Goal: Task Accomplishment & Management: Manage account settings

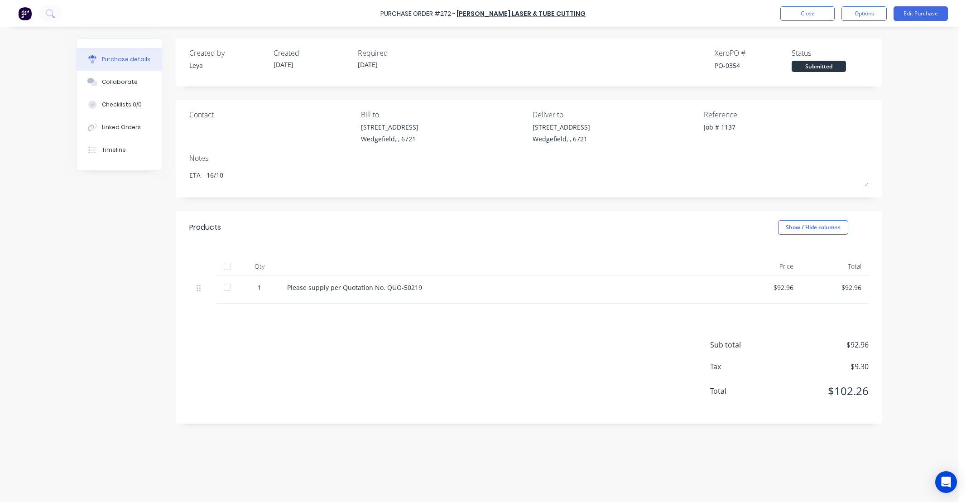
click at [797, 12] on button "Close" at bounding box center [807, 13] width 54 height 14
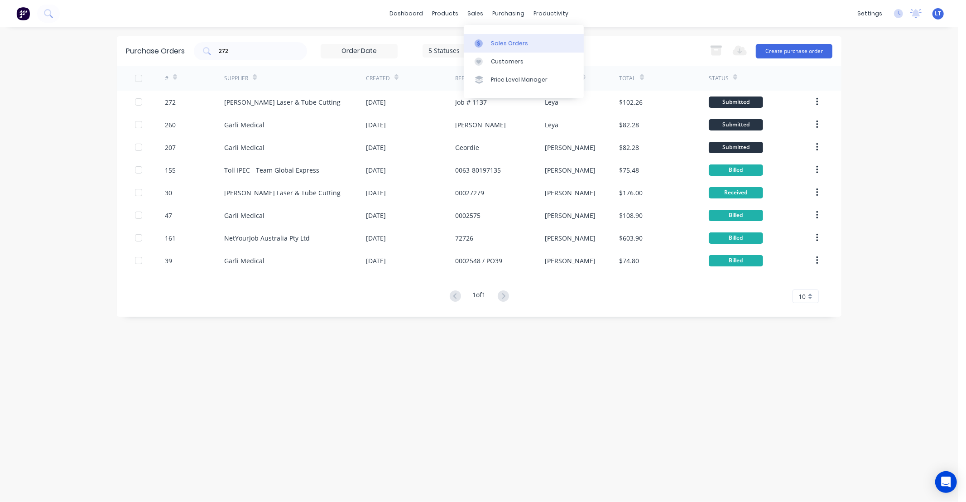
click at [489, 42] on link "Sales Orders" at bounding box center [524, 43] width 120 height 18
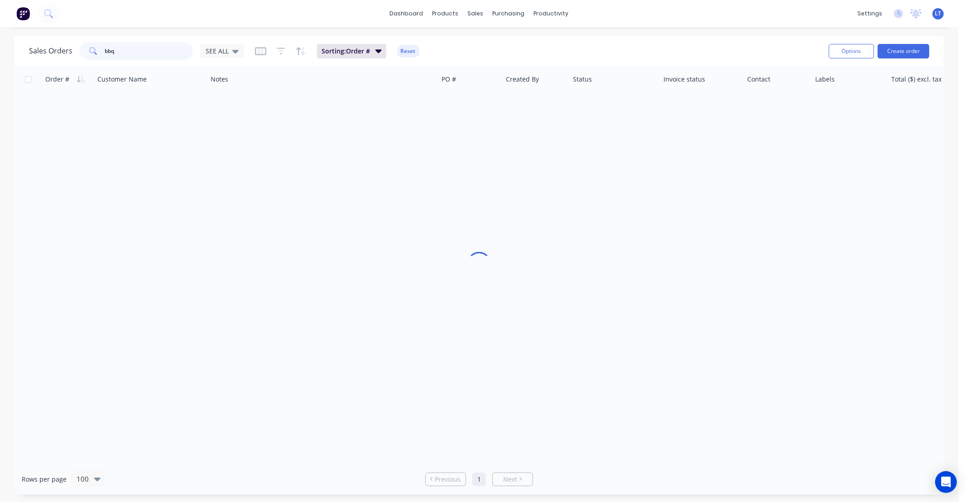
drag, startPoint x: 144, startPoint y: 51, endPoint x: 19, endPoint y: 50, distance: 124.9
click at [19, 50] on div "Sales Orders bbq SEE ALL Sorting: Order # Reset Options Create order" at bounding box center [478, 50] width 929 height 29
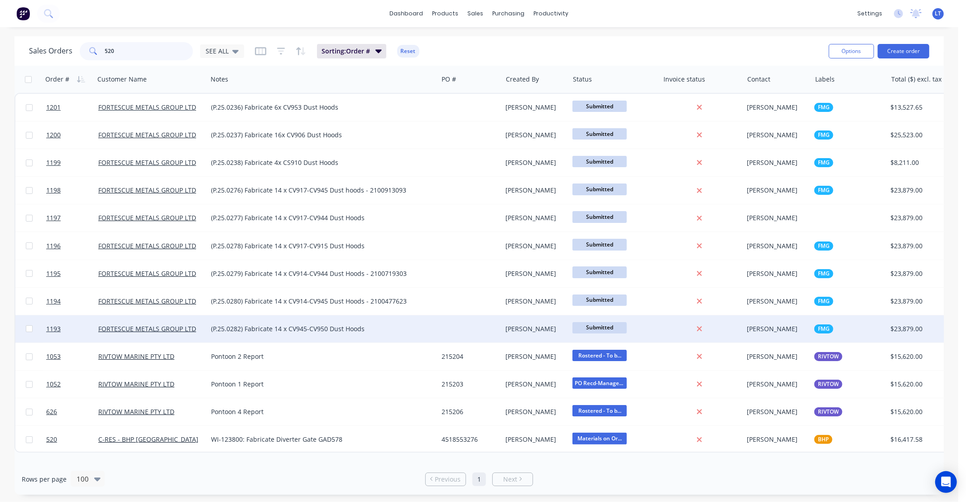
type input "520"
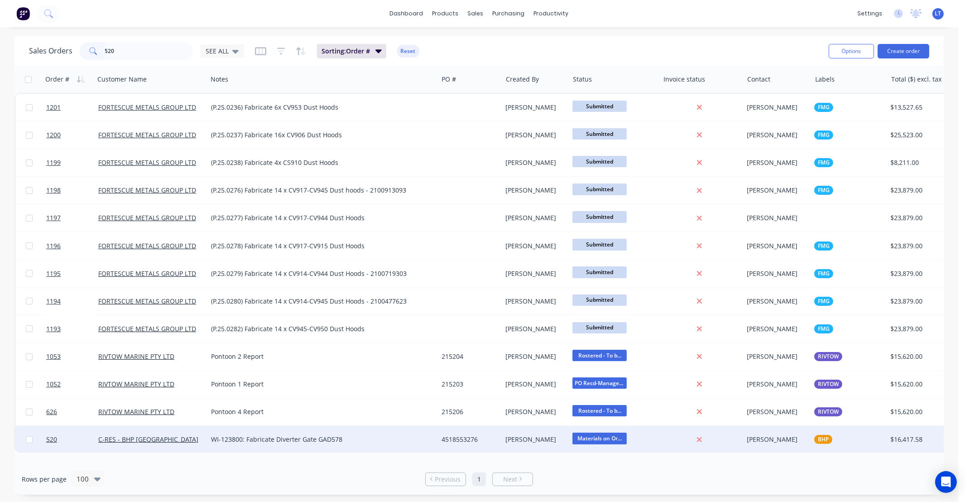
click at [473, 435] on div "4518553276" at bounding box center [468, 439] width 54 height 9
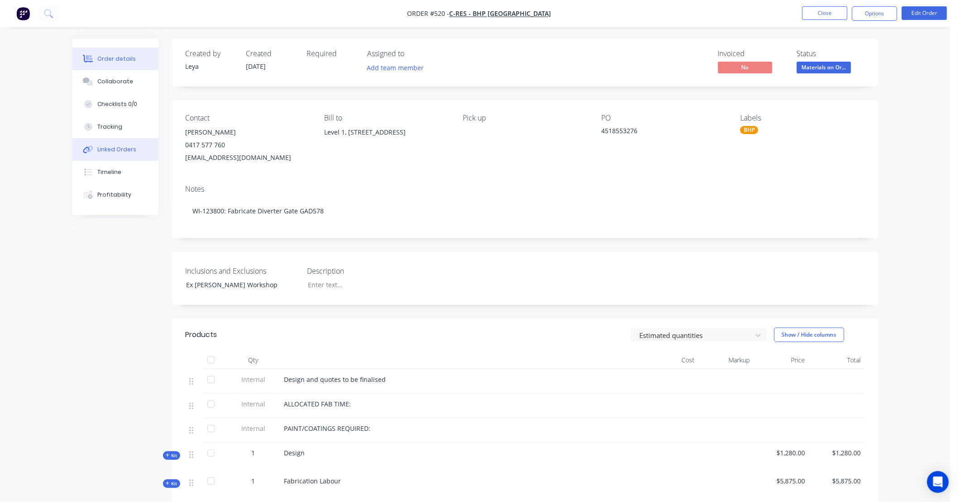
click at [121, 153] on div "Linked Orders" at bounding box center [116, 149] width 39 height 8
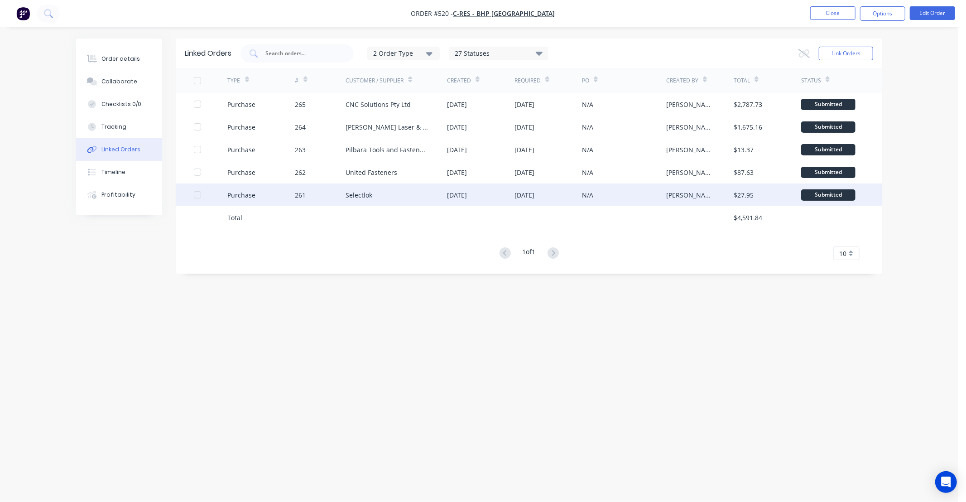
click at [526, 196] on div "[DATE]" at bounding box center [524, 195] width 20 height 10
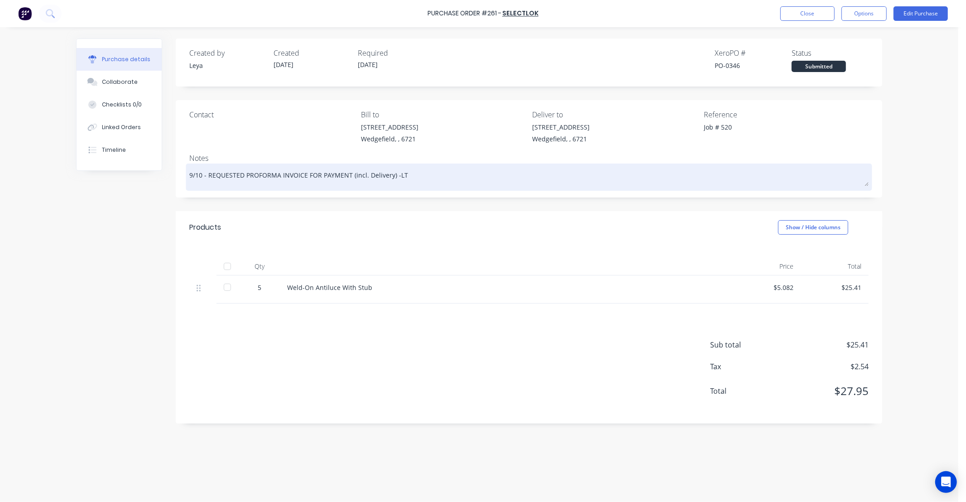
click at [388, 177] on textarea "9/10 - REQUESTED PROFORMA INVOICE FOR PAYMENT (incl. Delivery) -LT" at bounding box center [528, 176] width 679 height 20
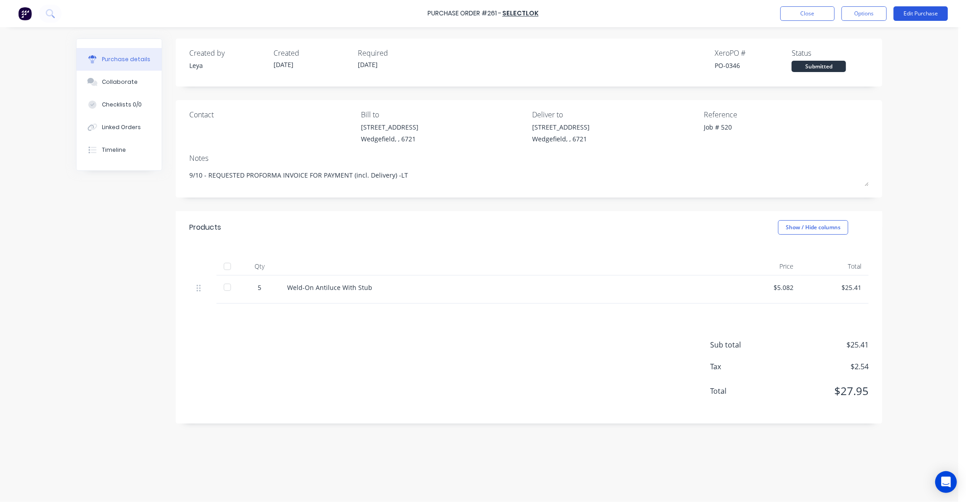
click at [910, 14] on button "Edit Purchase" at bounding box center [920, 13] width 54 height 14
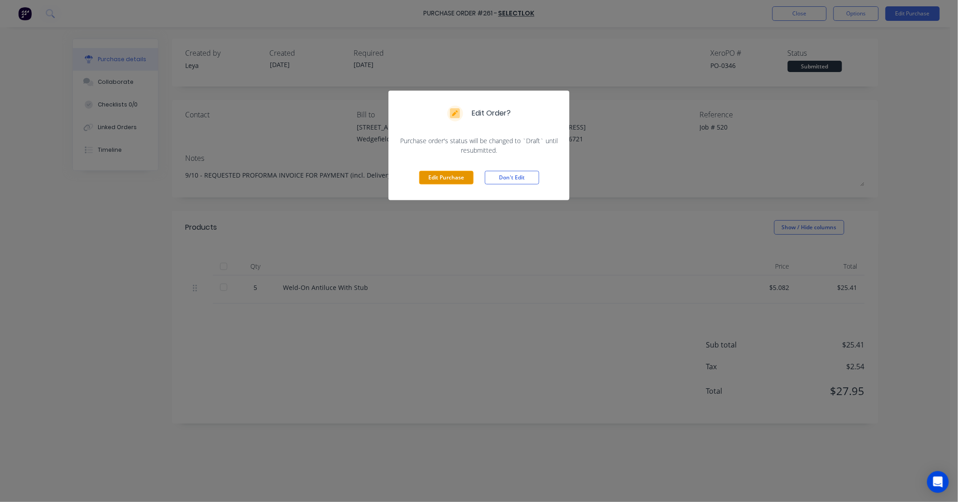
click at [454, 178] on button "Edit Purchase" at bounding box center [446, 178] width 54 height 14
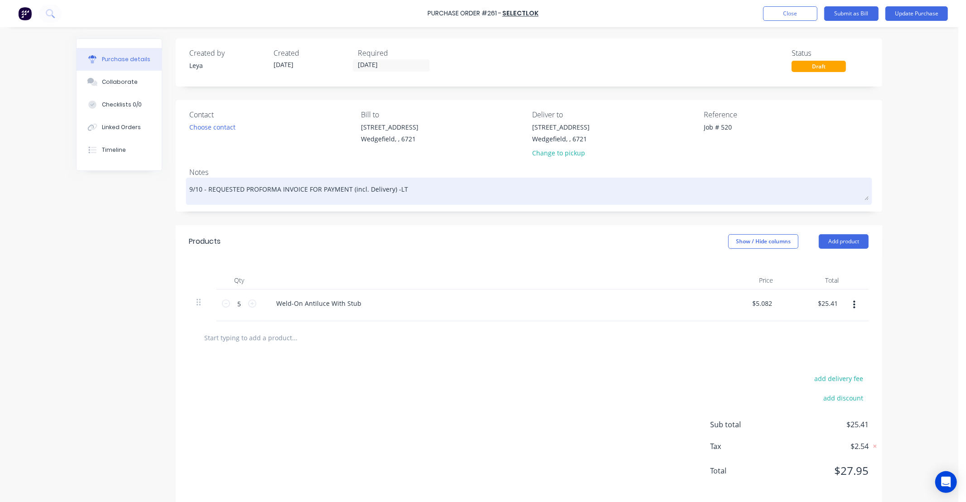
drag, startPoint x: 222, startPoint y: 188, endPoint x: 566, endPoint y: 191, distance: 344.1
click at [566, 191] on textarea "9/10 - REQUESTED PROFORMA INVOICE FOR PAYMENT (incl. Delivery) -LT" at bounding box center [528, 190] width 679 height 20
type textarea "x"
type textarea "9/10"
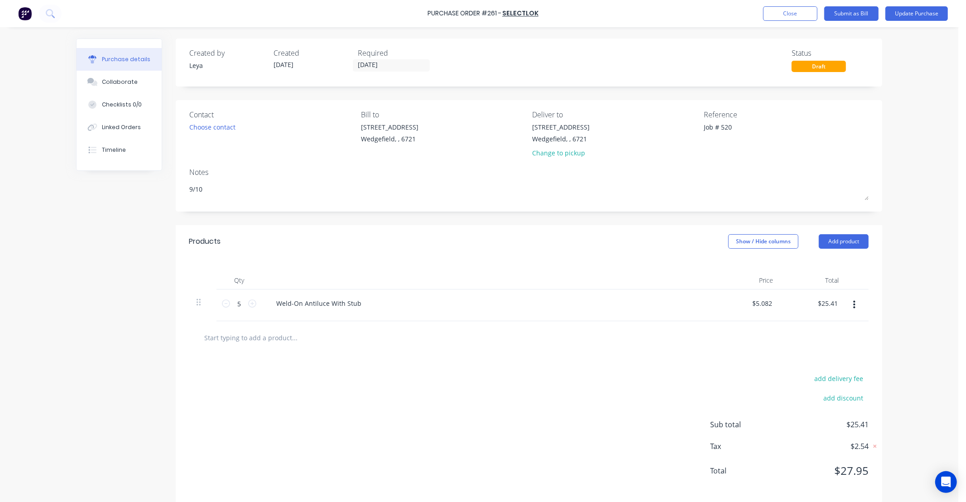
drag, startPoint x: 159, startPoint y: 187, endPoint x: 206, endPoint y: 175, distance: 48.6
click at [143, 185] on div "Created by [PERSON_NAME] Created [DATE] Required [DATE] Status Draft Contact Ch…" at bounding box center [479, 270] width 806 height 464
type textarea "x"
type textarea "E"
type textarea "x"
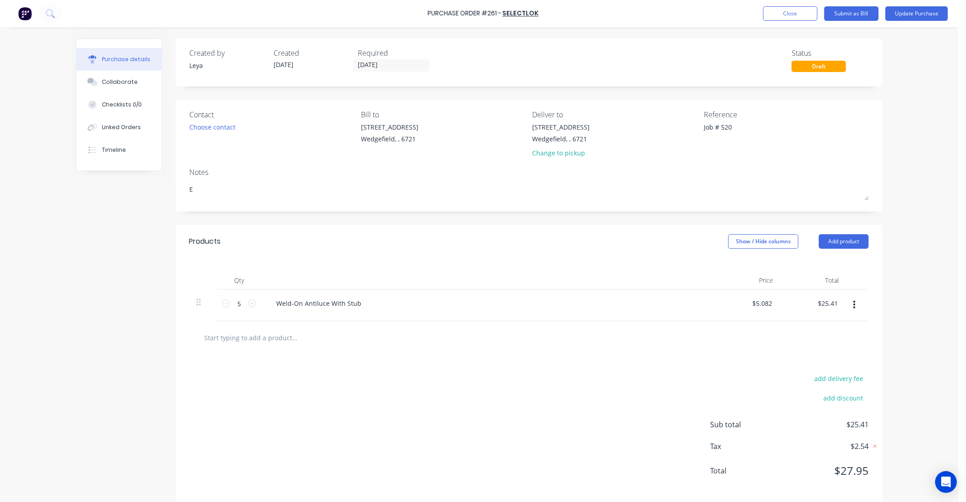
type textarea "ET"
type textarea "x"
type textarea "ETA"
type textarea "x"
type textarea "ETA"
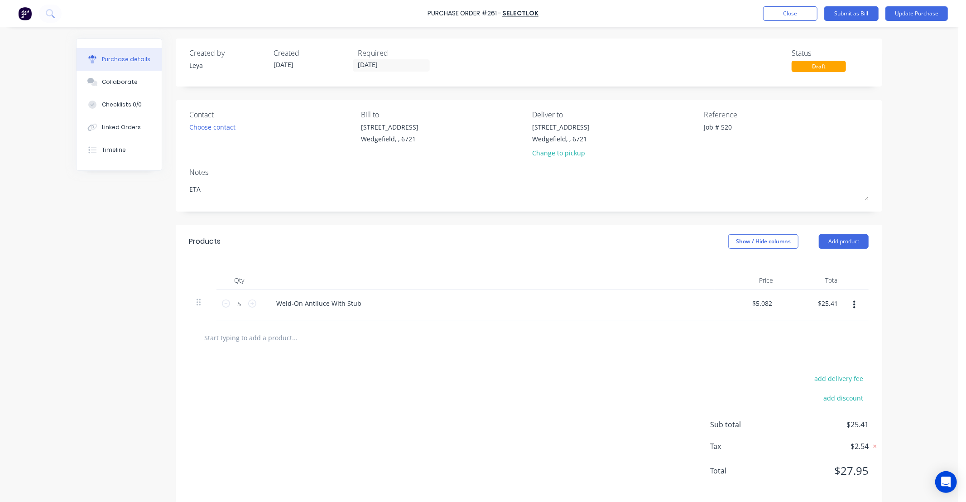
type textarea "x"
type textarea "ETA -"
type textarea "x"
type textarea "ETA -"
type textarea "x"
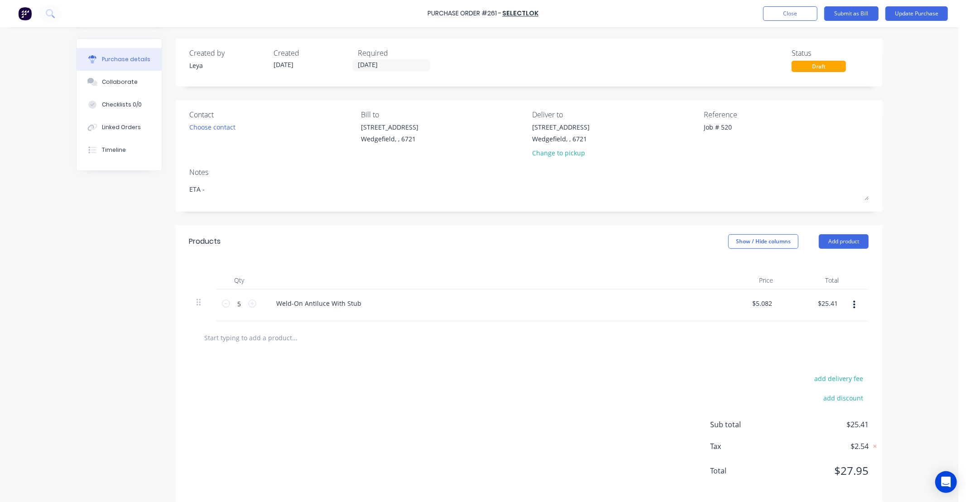
type textarea "ETA - T"
type textarea "x"
type textarea "ETA - TB"
type textarea "x"
type textarea "ETA - TBC"
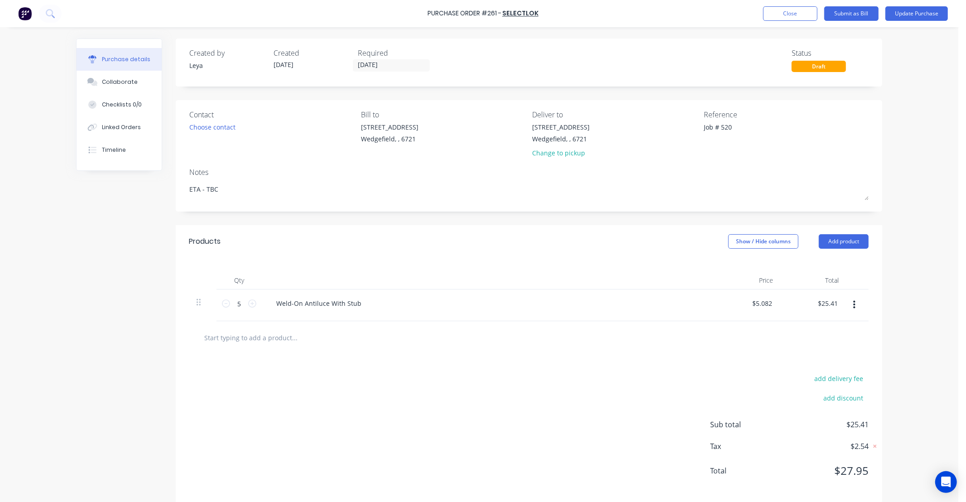
type textarea "x"
type textarea "ETA - TBC"
type textarea "x"
type textarea "ETA - TBC"
type textarea "x"
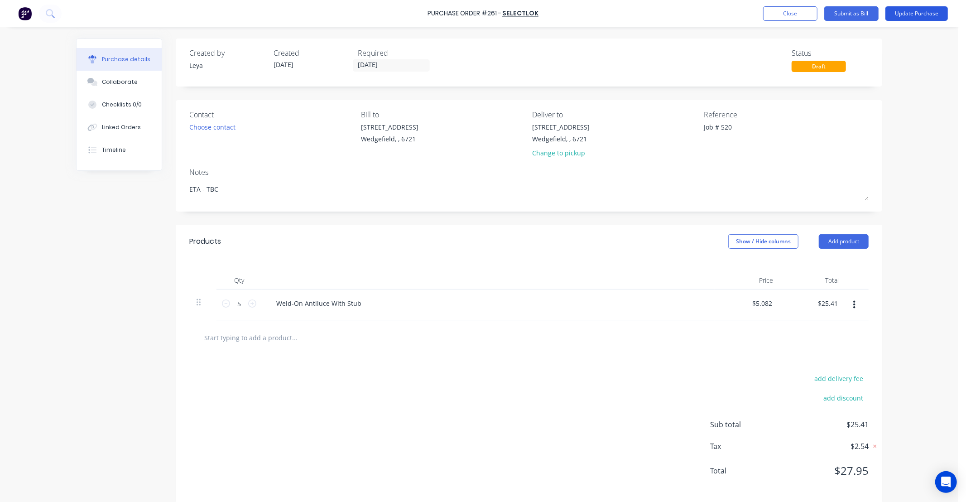
type textarea "ETA - TBC"
click at [922, 14] on button "Update Purchase" at bounding box center [916, 13] width 62 height 14
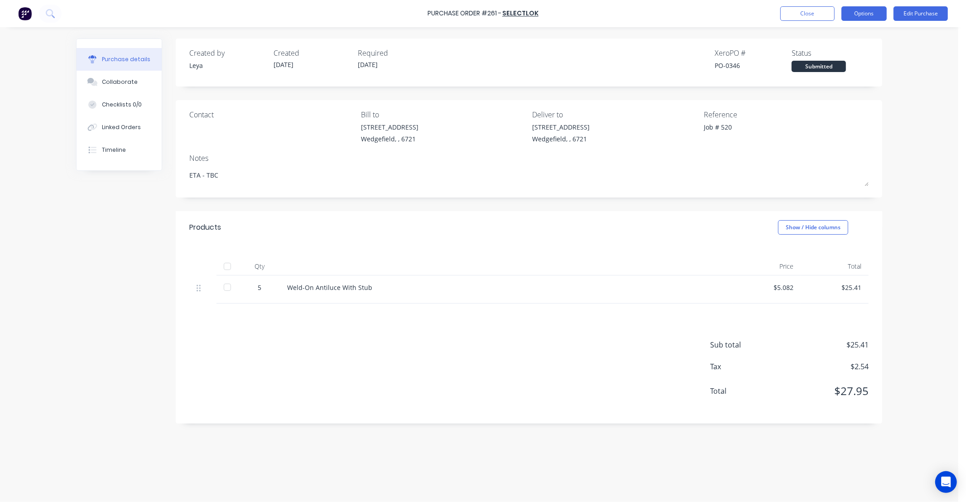
click at [864, 17] on button "Options" at bounding box center [863, 13] width 45 height 14
click at [848, 37] on div "Print / Email" at bounding box center [844, 36] width 70 height 13
click at [829, 57] on div "With pricing" at bounding box center [844, 54] width 70 height 13
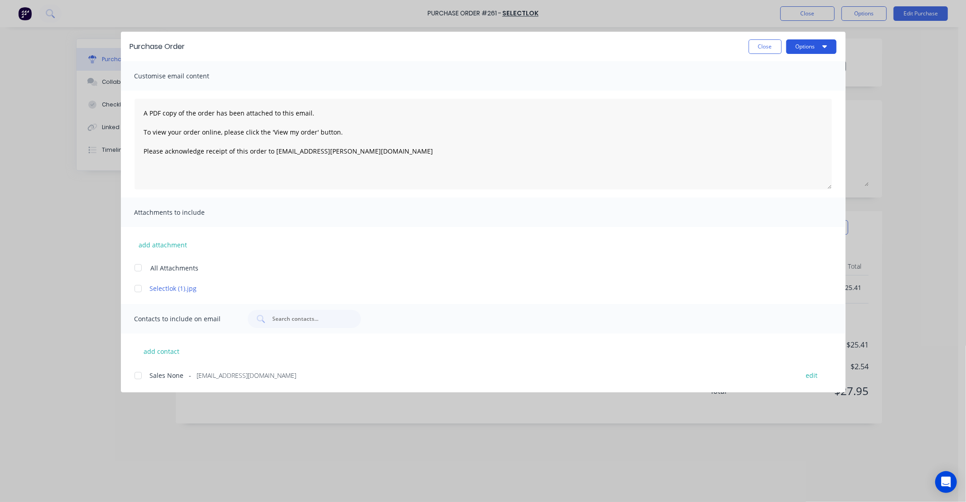
click at [798, 51] on button "Options" at bounding box center [811, 46] width 50 height 14
click at [772, 87] on div "Print" at bounding box center [793, 87] width 70 height 13
click at [761, 43] on button "Close" at bounding box center [764, 46] width 33 height 14
type textarea "x"
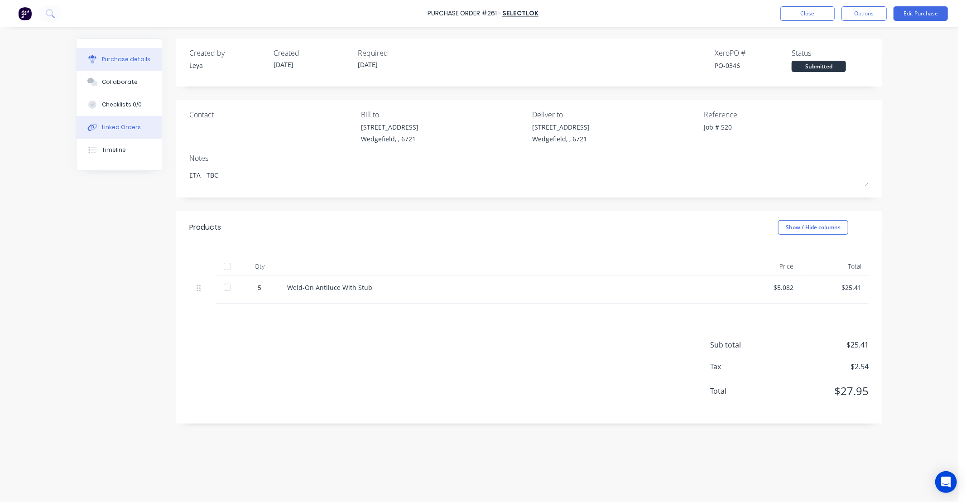
click at [112, 126] on div "Linked Orders" at bounding box center [121, 127] width 39 height 8
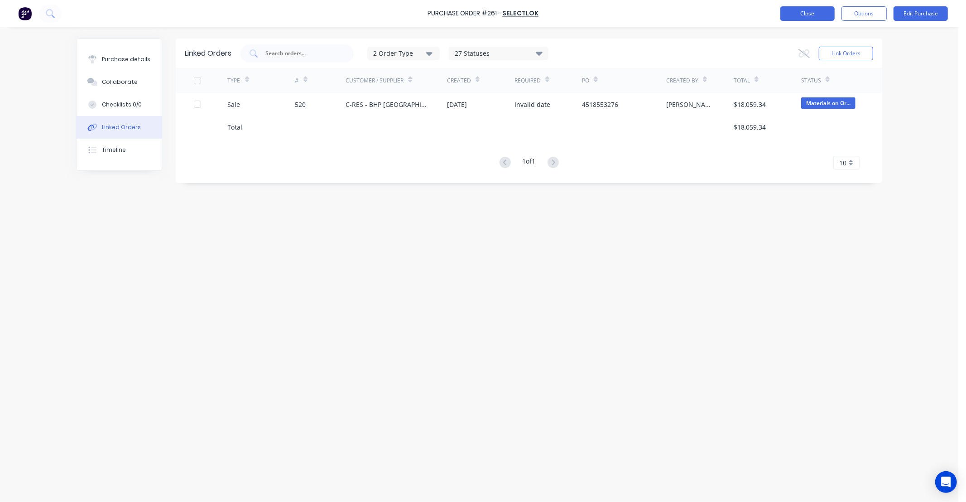
click at [795, 15] on button "Close" at bounding box center [807, 13] width 54 height 14
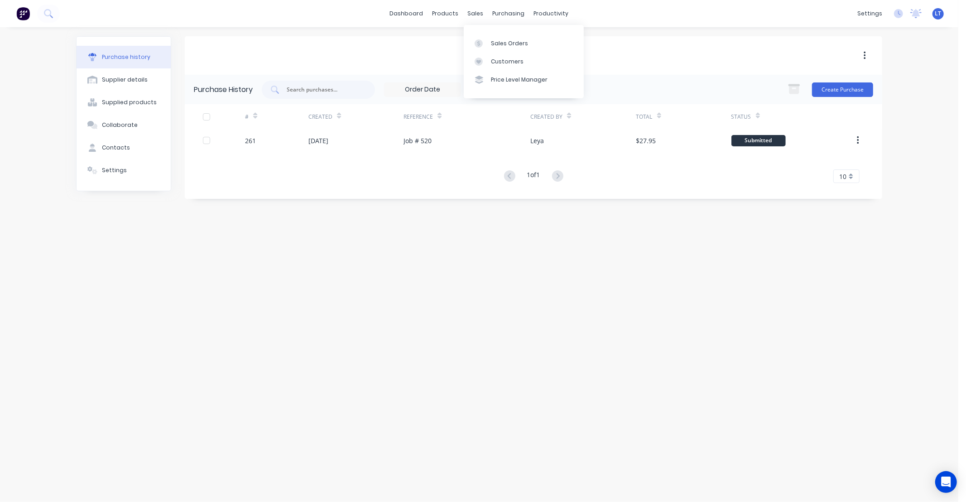
drag, startPoint x: 470, startPoint y: 10, endPoint x: 477, endPoint y: 21, distance: 13.2
click at [471, 14] on div "sales" at bounding box center [475, 14] width 25 height 14
click at [492, 42] on div "Sales Orders" at bounding box center [509, 43] width 37 height 8
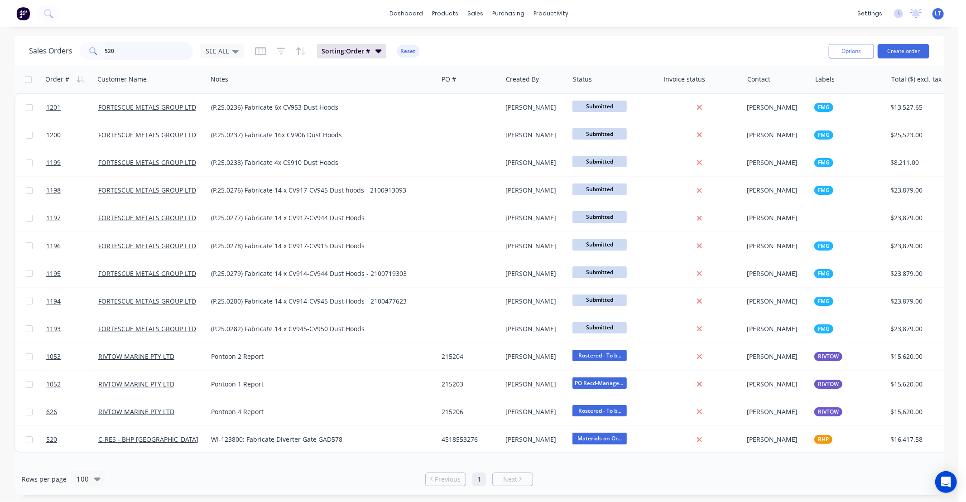
click at [145, 56] on input "520" at bounding box center [149, 51] width 88 height 18
click at [564, 94] on div "Timesheets" at bounding box center [570, 98] width 34 height 8
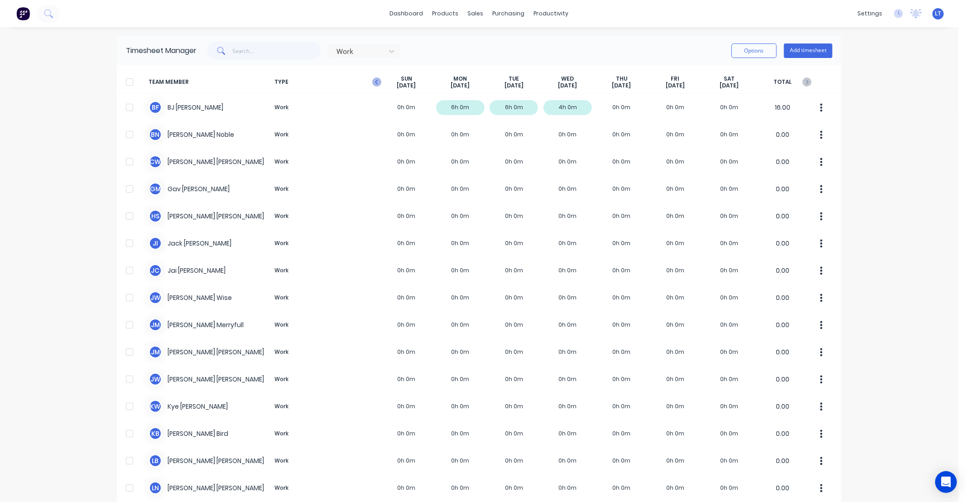
click at [372, 79] on icon "button" at bounding box center [376, 81] width 9 height 9
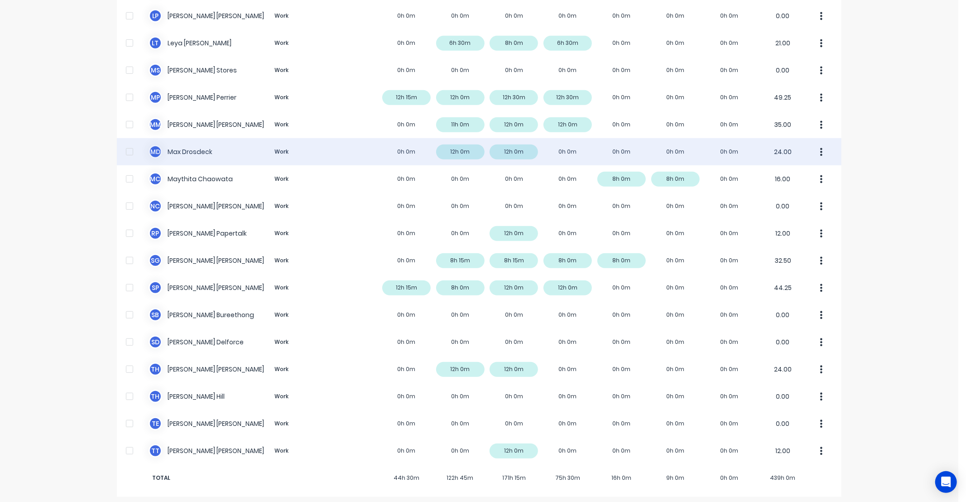
scroll to position [503, 0]
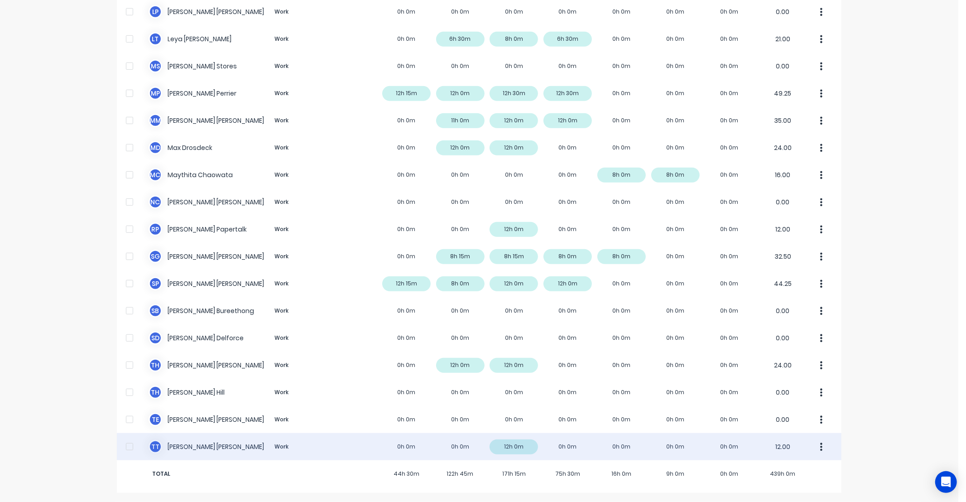
click at [514, 446] on div "T T [PERSON_NAME]-Perawiti Work 0h 0m 0h 0m 12h 0m 0h 0m 0h 0m 0h 0m 0h 0m 12.00" at bounding box center [479, 446] width 724 height 27
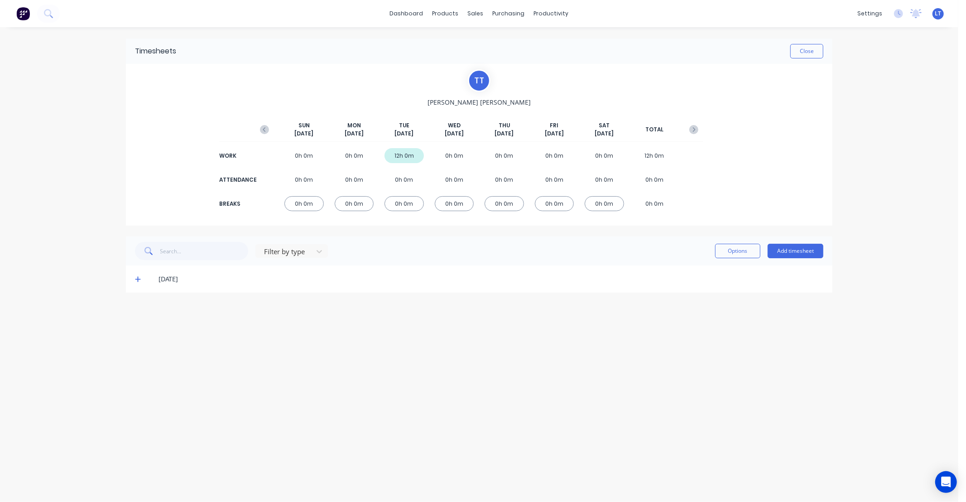
drag, startPoint x: 437, startPoint y: 359, endPoint x: 292, endPoint y: 354, distance: 144.5
drag, startPoint x: 292, startPoint y: 354, endPoint x: 283, endPoint y: 351, distance: 9.6
click at [292, 354] on div "Timesheets Close T T [PERSON_NAME]-Perawiti [DATE] [DATE] [DATE] [DATE] [DATE] …" at bounding box center [479, 255] width 724 height 456
click at [136, 277] on icon at bounding box center [138, 279] width 6 height 6
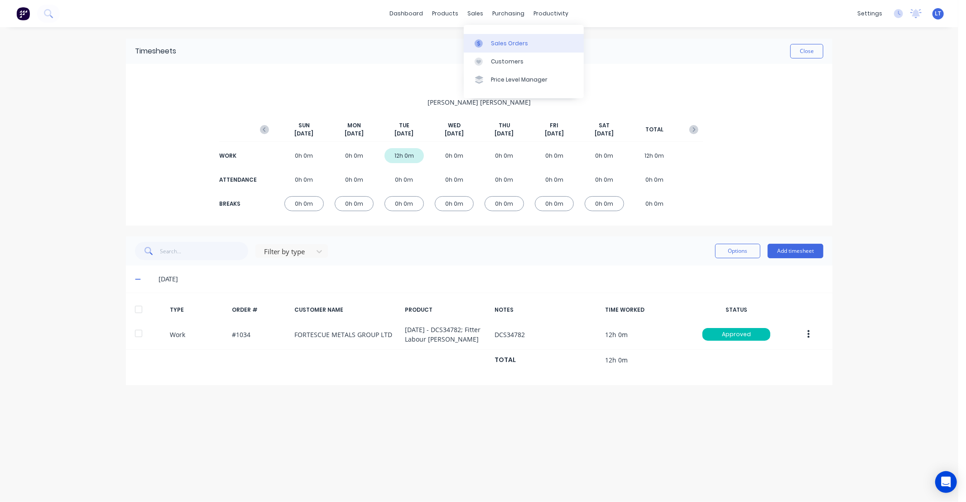
click at [496, 37] on link "Sales Orders" at bounding box center [524, 43] width 120 height 18
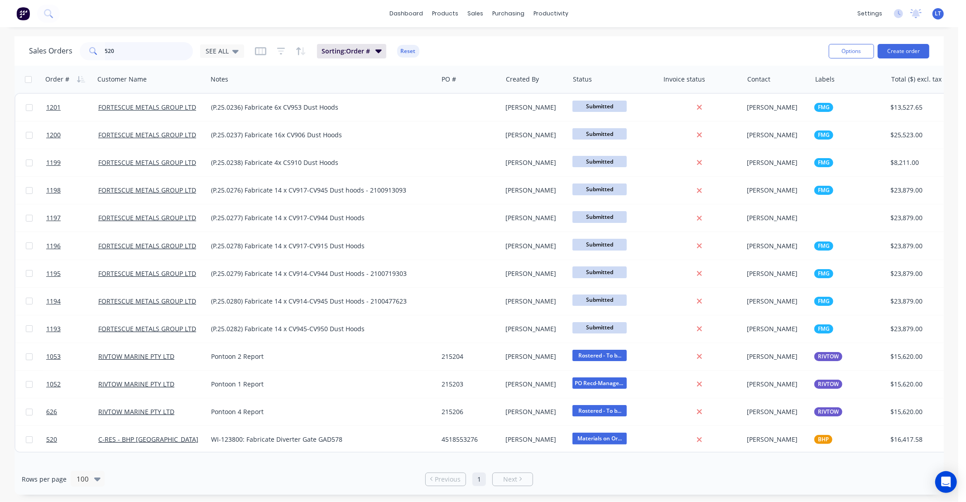
drag, startPoint x: -34, startPoint y: 51, endPoint x: -41, endPoint y: 50, distance: 6.9
click at [0, 50] on html "dashboard products sales purchasing productivity dashboard products Product Cat…" at bounding box center [483, 251] width 966 height 502
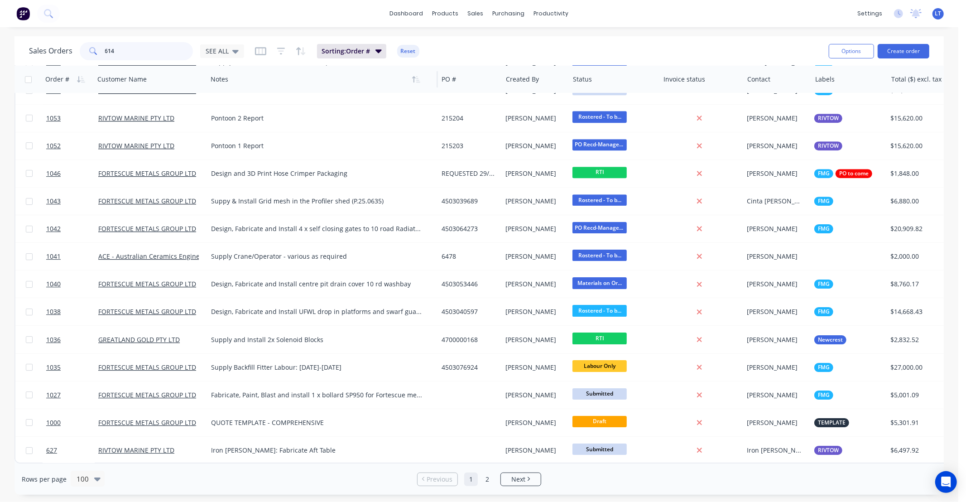
scroll to position [2383, 0]
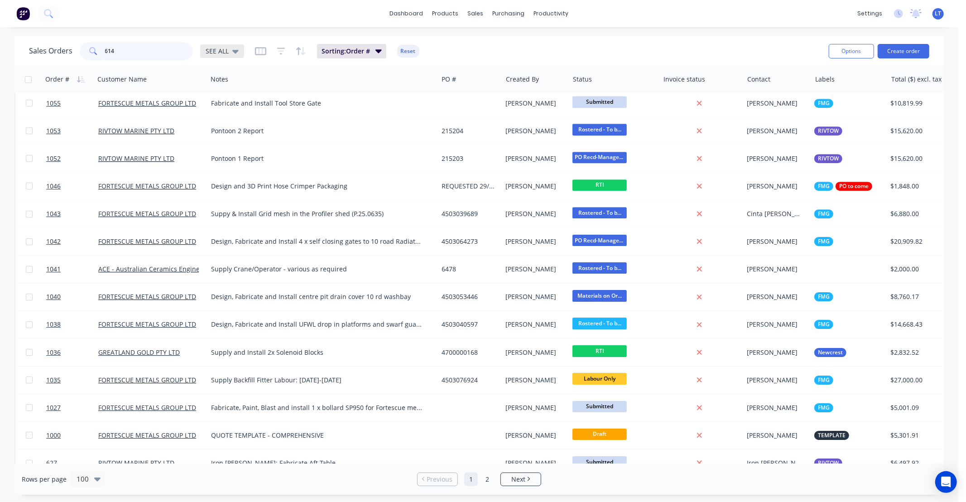
type input "614"
click at [232, 49] on icon at bounding box center [235, 51] width 6 height 10
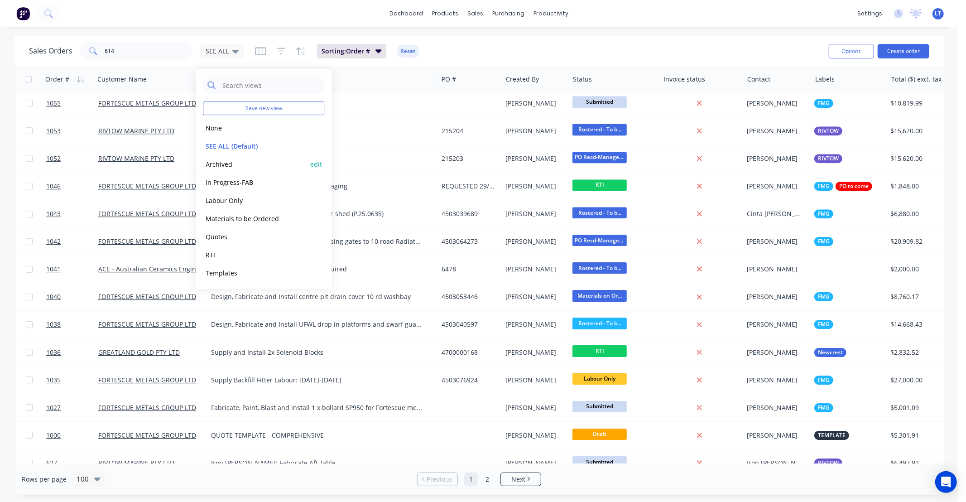
click at [226, 162] on button "Archived" at bounding box center [254, 164] width 103 height 10
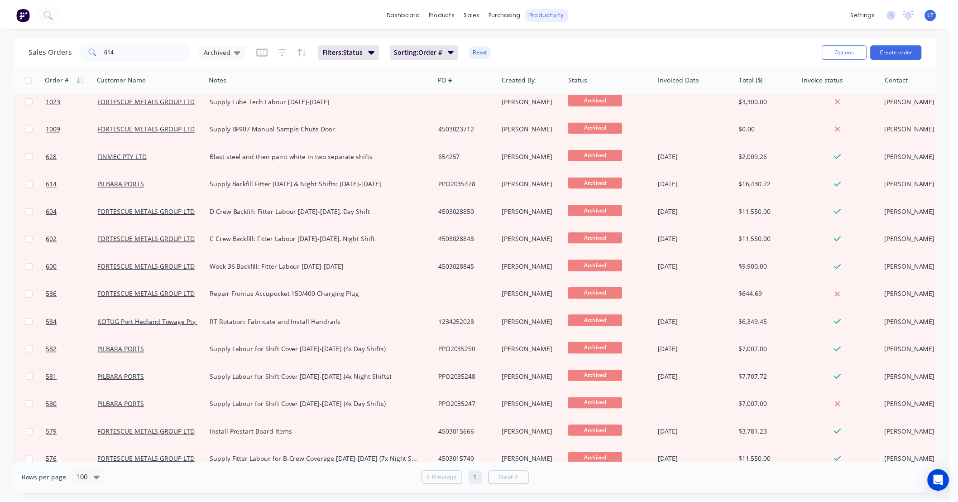
scroll to position [927, 0]
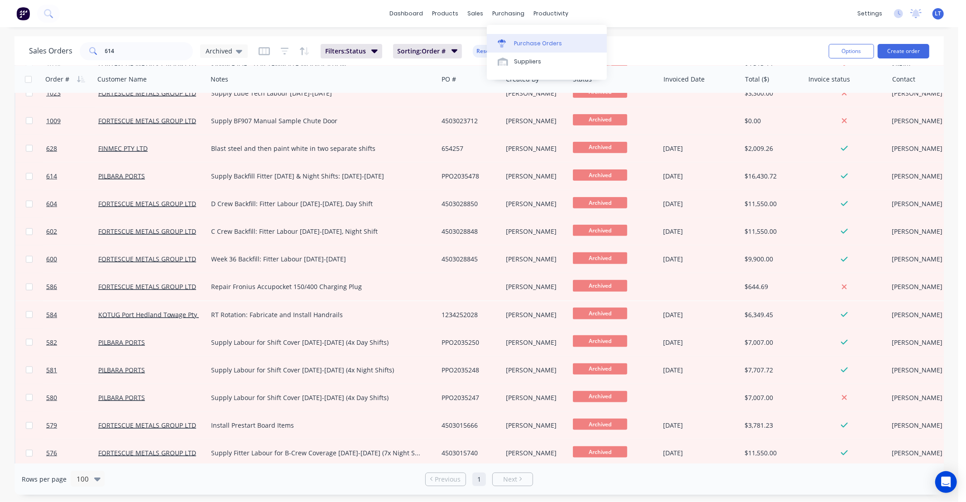
click at [526, 47] on div "Purchase Orders" at bounding box center [538, 43] width 48 height 8
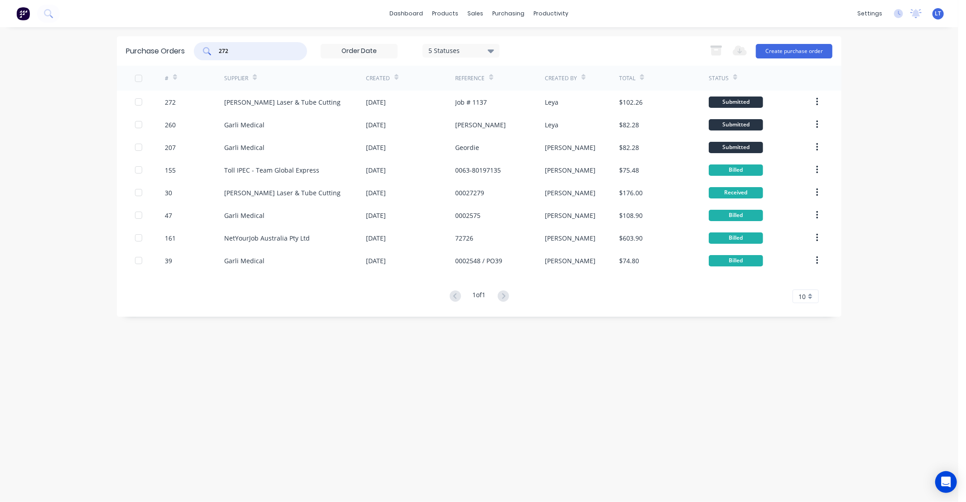
drag, startPoint x: 198, startPoint y: 48, endPoint x: 0, endPoint y: 44, distance: 197.9
click at [0, 44] on div "dashboard products sales purchasing productivity dashboard products Product Cat…" at bounding box center [479, 251] width 958 height 502
type input "3"
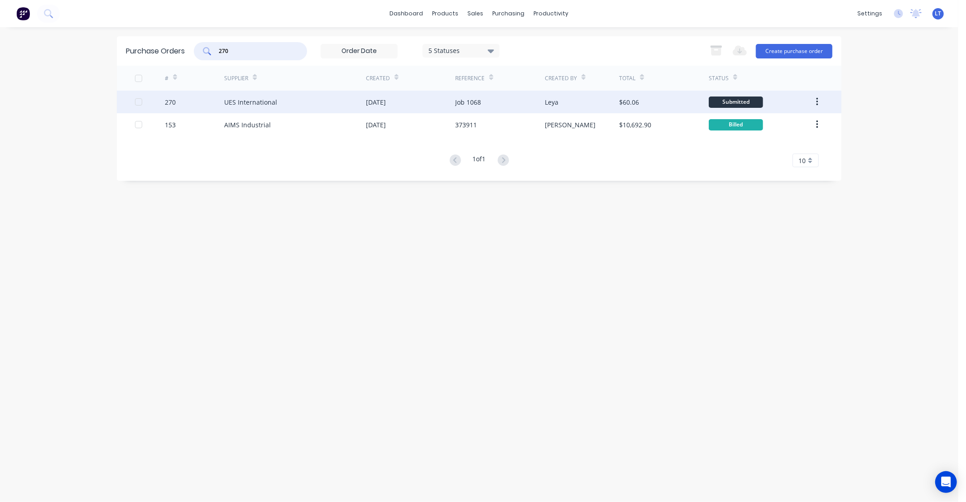
type input "270"
click at [414, 103] on div "[DATE]" at bounding box center [410, 102] width 89 height 23
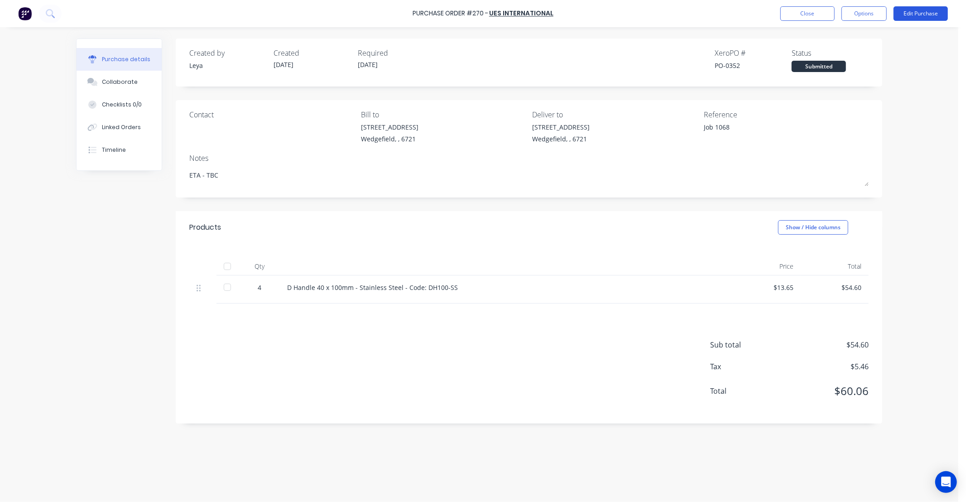
click at [926, 14] on button "Edit Purchase" at bounding box center [920, 13] width 54 height 14
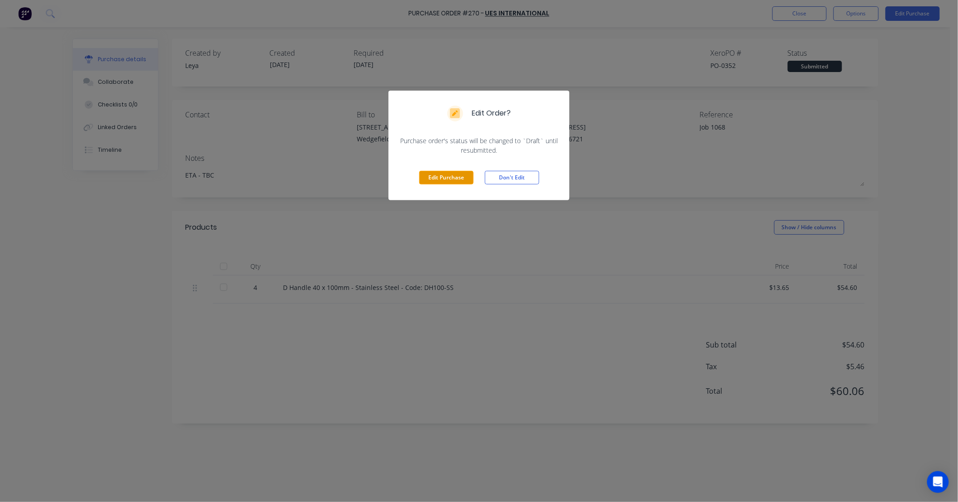
click at [449, 177] on button "Edit Purchase" at bounding box center [446, 178] width 54 height 14
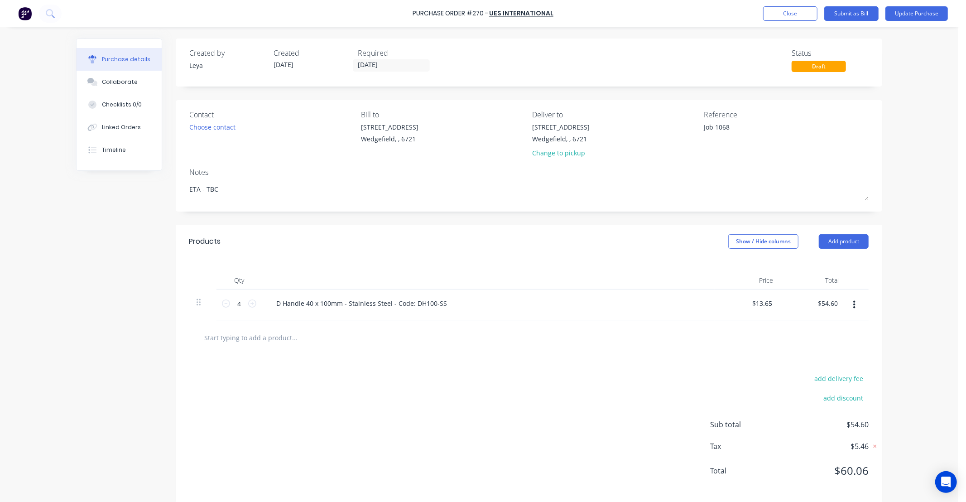
drag, startPoint x: 770, startPoint y: 304, endPoint x: 712, endPoint y: 304, distance: 58.4
click at [714, 304] on div "$13.65 $13.65" at bounding box center [747, 305] width 66 height 32
drag, startPoint x: 712, startPoint y: 304, endPoint x: 740, endPoint y: 305, distance: 27.6
click at [740, 305] on div "$13.65 $13.65" at bounding box center [747, 305] width 66 height 32
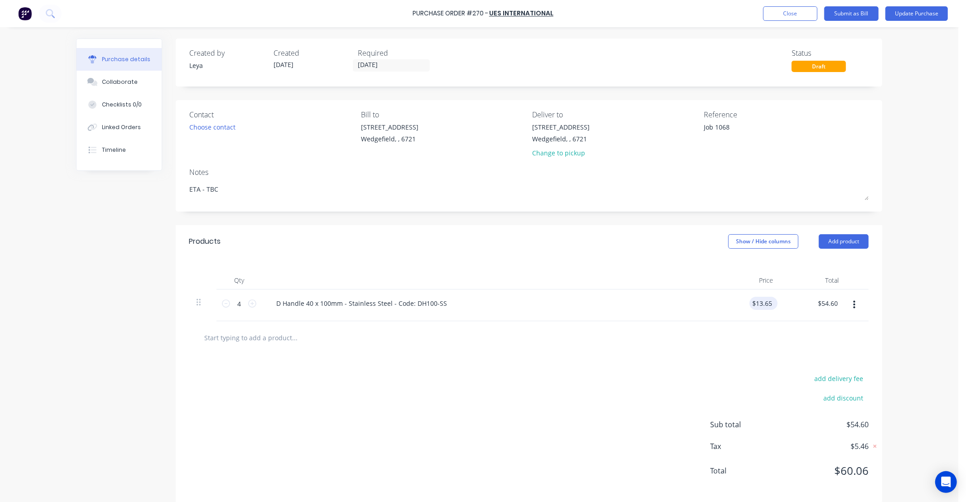
type textarea "x"
type input "13.65"
drag, startPoint x: 740, startPoint y: 305, endPoint x: 758, endPoint y: 303, distance: 17.7
click at [758, 303] on input "13.65" at bounding box center [761, 303] width 24 height 13
type textarea "x"
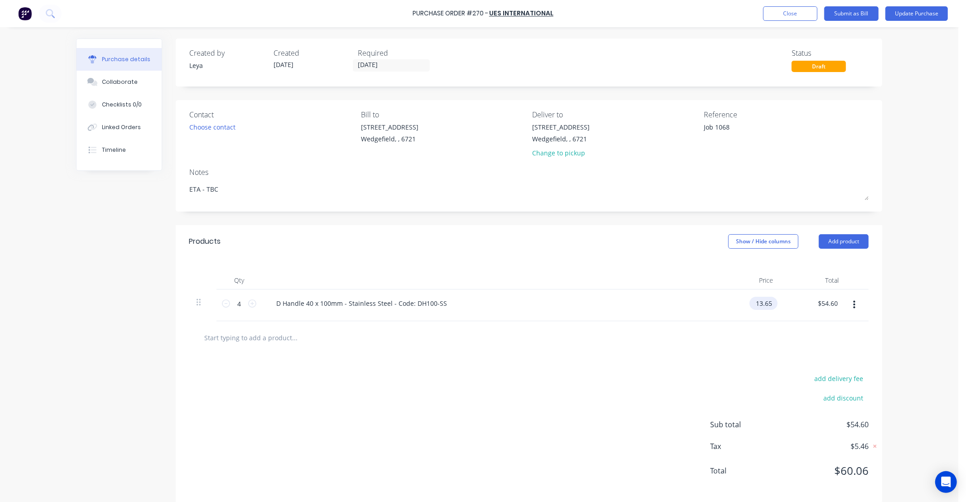
click at [758, 303] on input "13.65" at bounding box center [761, 303] width 24 height 13
type input "8.03"
type textarea "x"
type input "$8.03"
type input "$32.12"
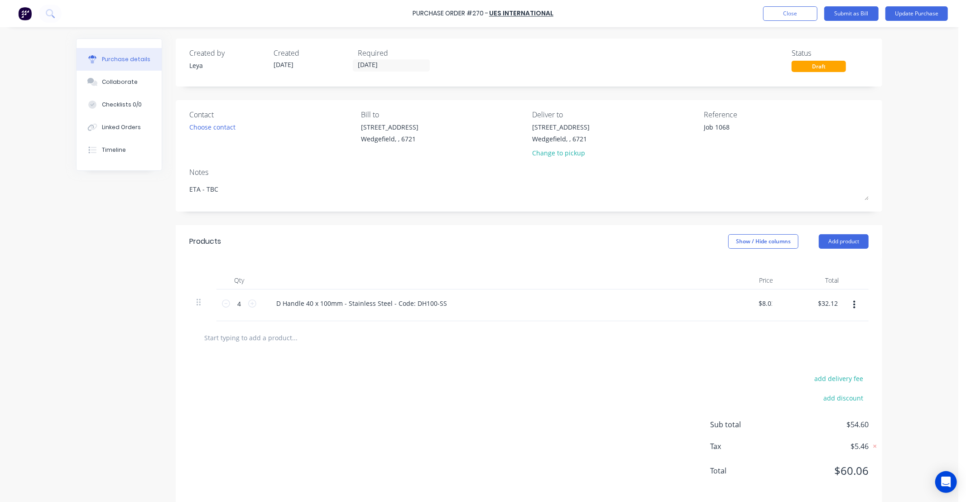
click at [875, 272] on div "Qty Price Total 4 4 D Handle 40 x 100mm - Stainless Steel - Code: DH100-SS $8.0…" at bounding box center [529, 289] width 706 height 63
click at [899, 15] on button "Update Purchase" at bounding box center [916, 13] width 62 height 14
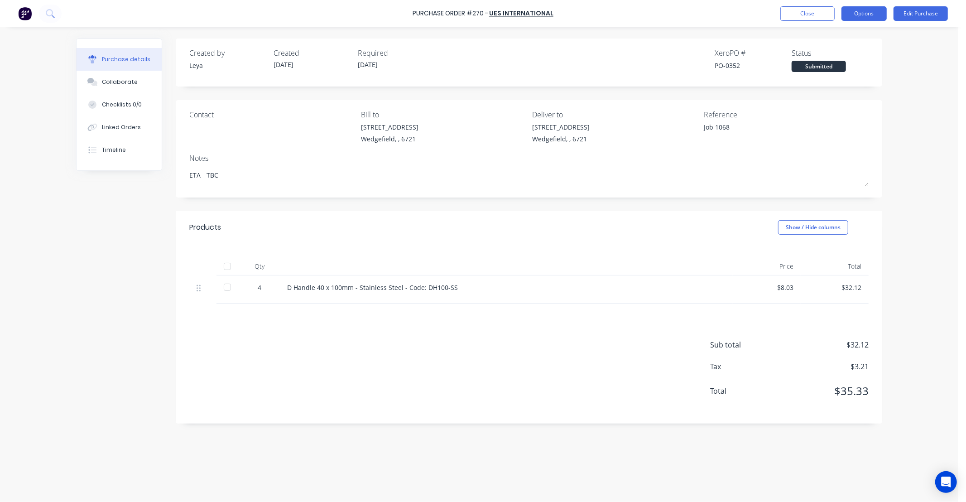
click at [864, 14] on button "Options" at bounding box center [863, 13] width 45 height 14
click at [858, 35] on div "Print / Email" at bounding box center [844, 36] width 70 height 13
click at [831, 56] on div "With pricing" at bounding box center [844, 54] width 70 height 13
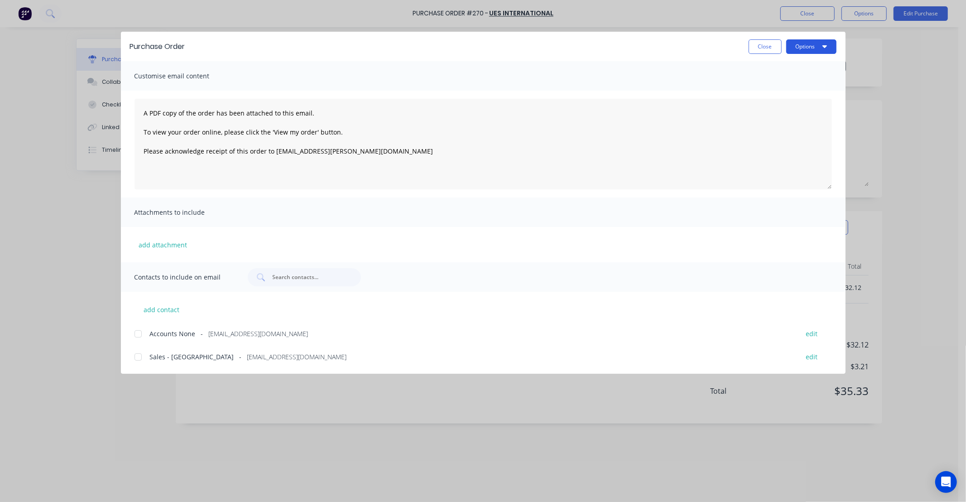
click at [807, 53] on button "Options" at bounding box center [811, 46] width 50 height 14
click at [762, 90] on div "Print" at bounding box center [793, 87] width 70 height 13
click at [767, 53] on button "Close" at bounding box center [764, 46] width 33 height 14
type textarea "x"
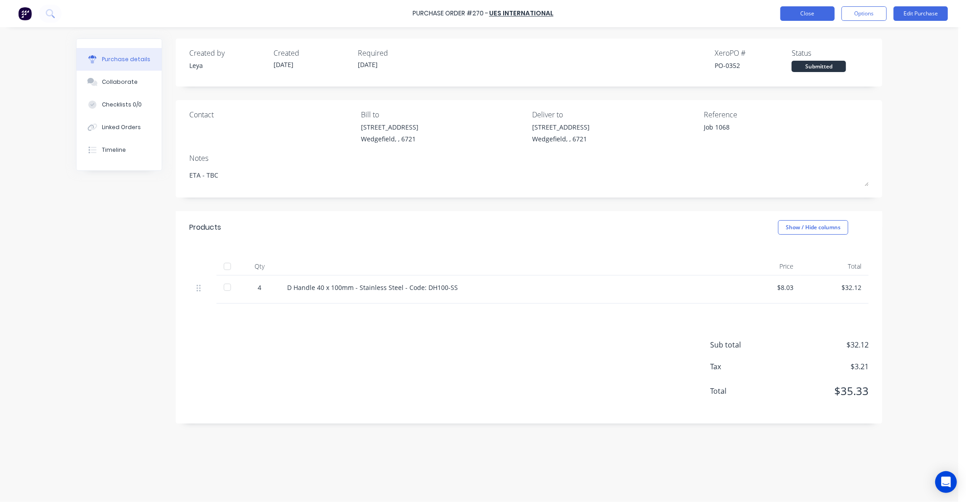
click at [789, 14] on button "Close" at bounding box center [807, 13] width 54 height 14
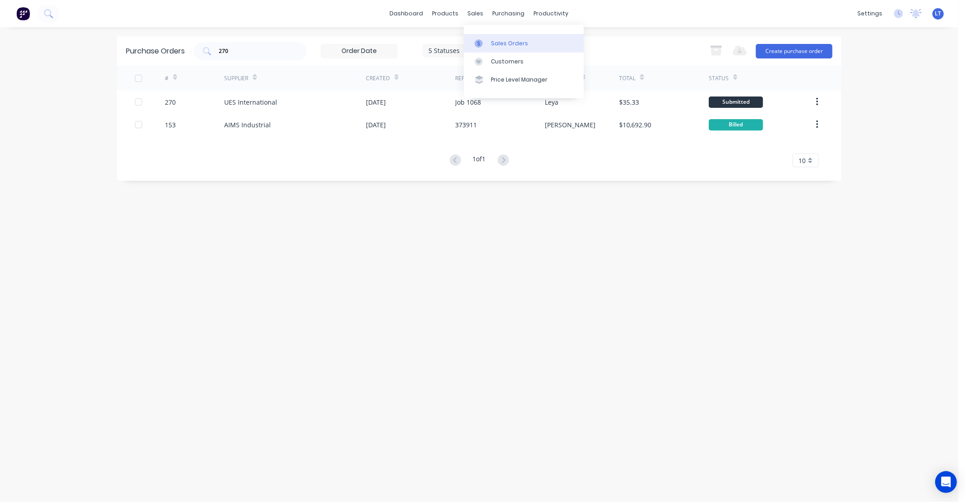
click at [485, 40] on div at bounding box center [481, 43] width 14 height 8
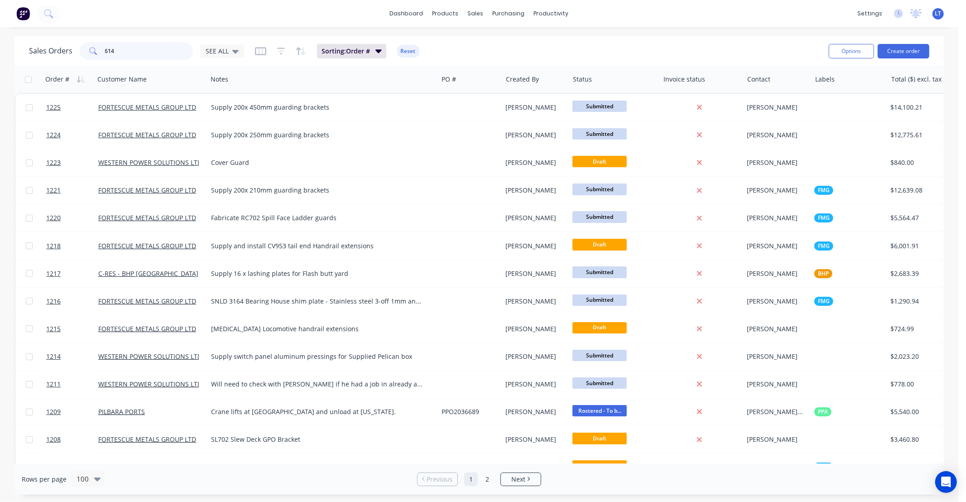
drag, startPoint x: 151, startPoint y: 50, endPoint x: -5, endPoint y: 47, distance: 156.2
click at [0, 47] on html "dashboard products sales purchasing productivity dashboard products Product Cat…" at bounding box center [483, 251] width 966 height 502
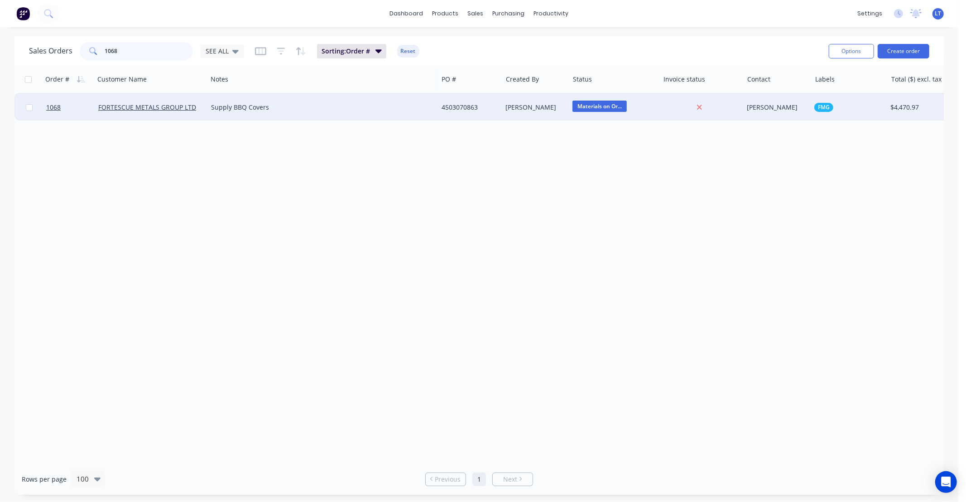
type input "1068"
click at [469, 107] on div "4503070863" at bounding box center [468, 107] width 54 height 9
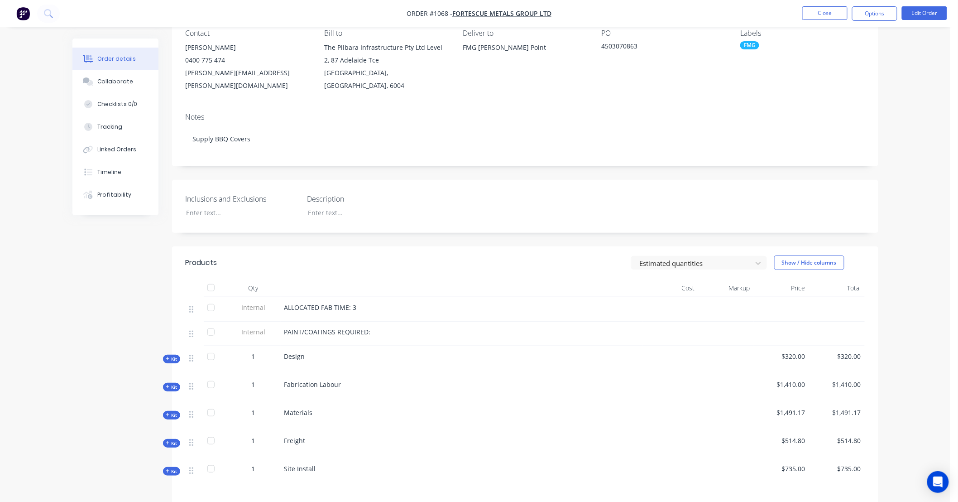
scroll to position [134, 0]
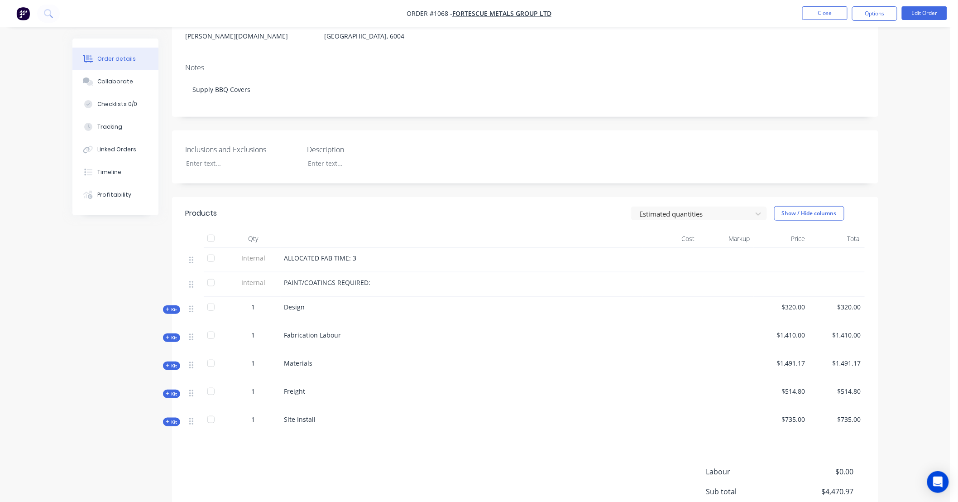
click at [167, 362] on span "Kit" at bounding box center [172, 365] width 12 height 7
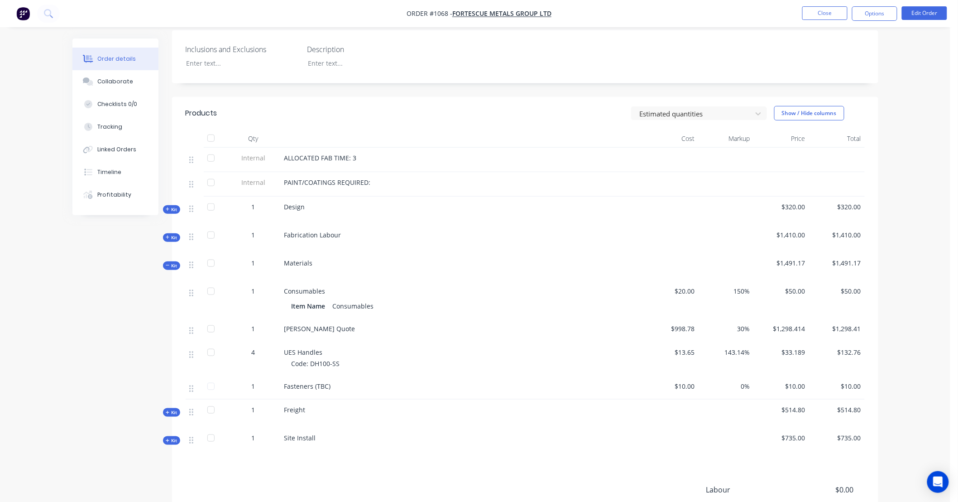
scroll to position [234, 0]
click at [687, 347] on span "$13.65" at bounding box center [670, 352] width 48 height 10
click at [922, 15] on button "Edit Order" at bounding box center [924, 13] width 45 height 14
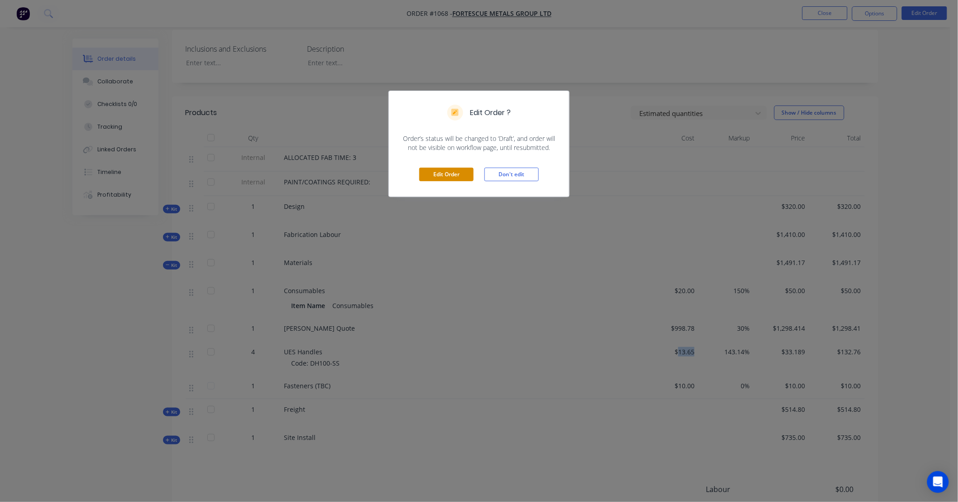
click at [447, 175] on button "Edit Order" at bounding box center [446, 174] width 54 height 14
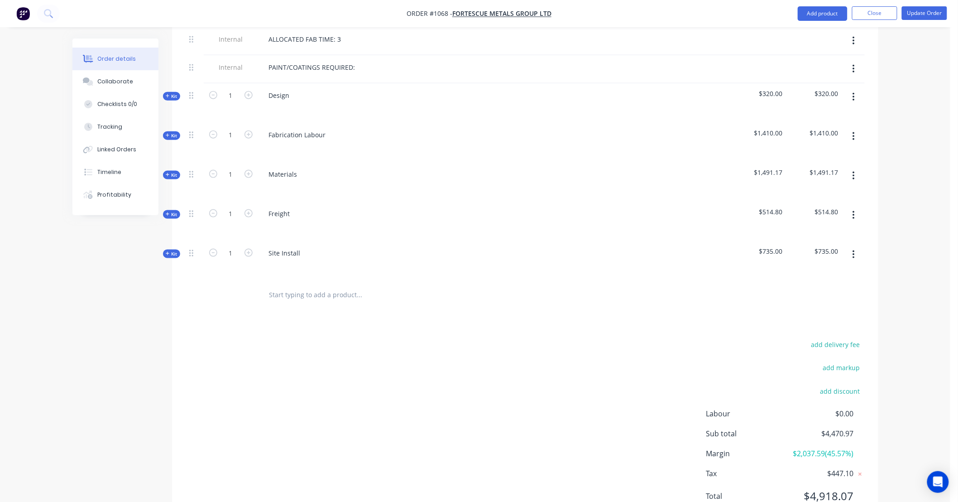
scroll to position [386, 0]
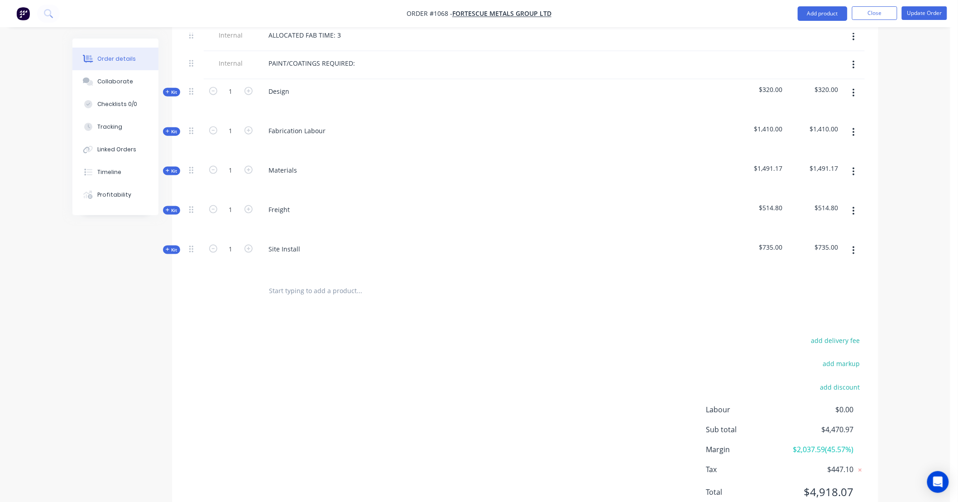
click at [176, 167] on span "Kit" at bounding box center [172, 170] width 12 height 7
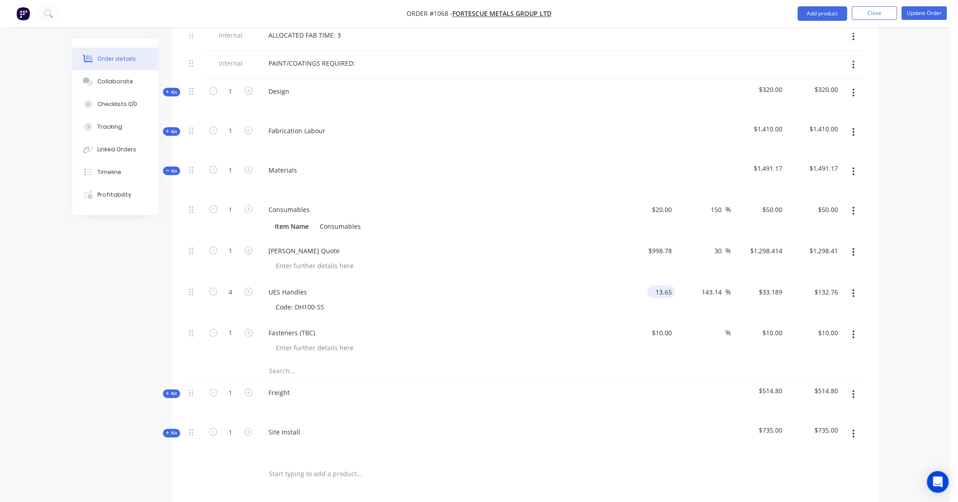
click at [667, 285] on input "13.65" at bounding box center [663, 291] width 24 height 13
click at [667, 285] on input "13.65" at bounding box center [665, 291] width 21 height 13
type input "$8.03"
type input "$19.5244"
type input "$78.10"
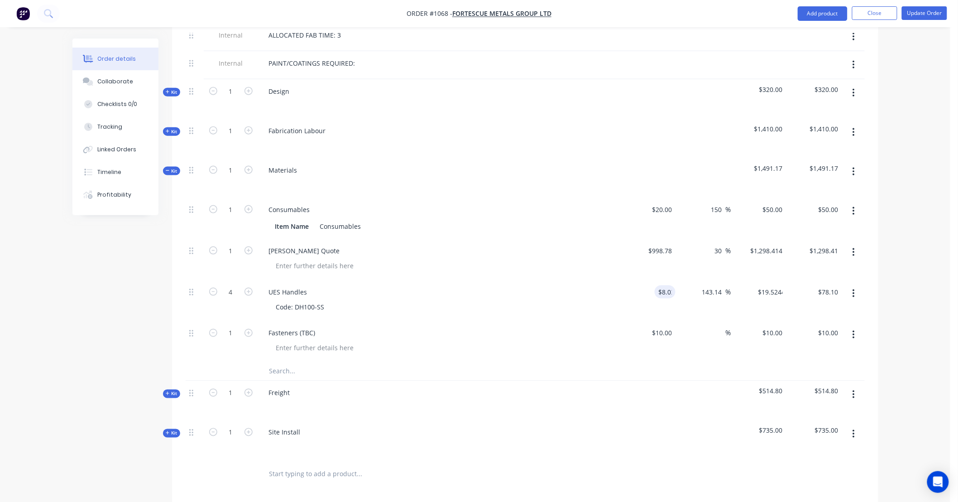
click at [931, 273] on div "Order details Collaborate Checklists 0/0 Tracking Linked Orders Timeline Profit…" at bounding box center [475, 166] width 950 height 1105
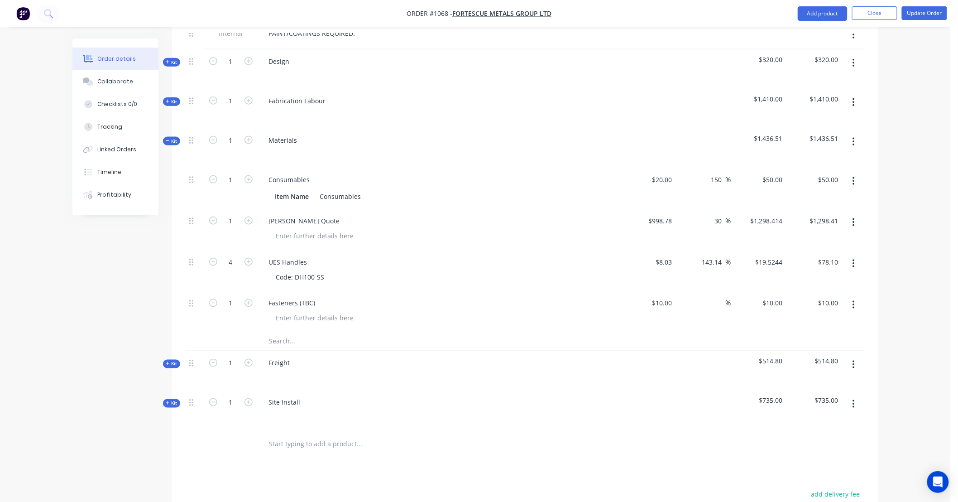
scroll to position [402, 0]
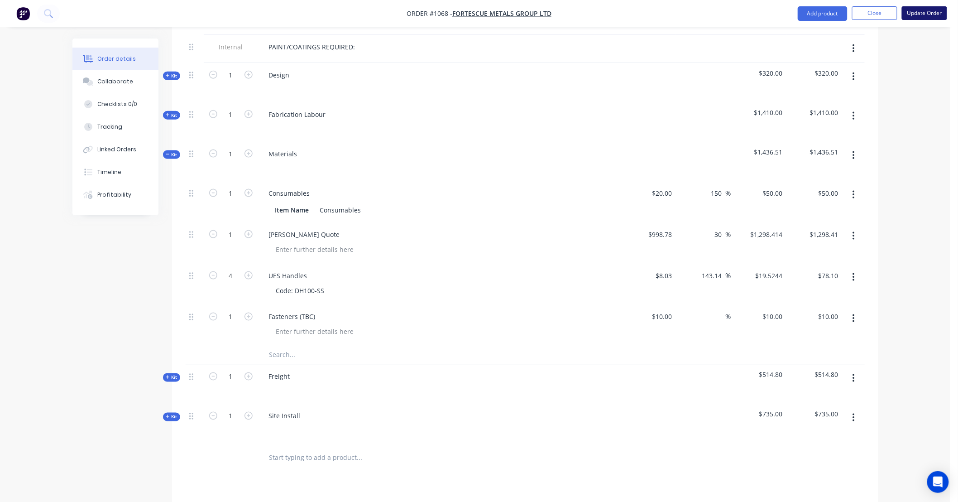
click at [920, 12] on button "Update Order" at bounding box center [924, 13] width 45 height 14
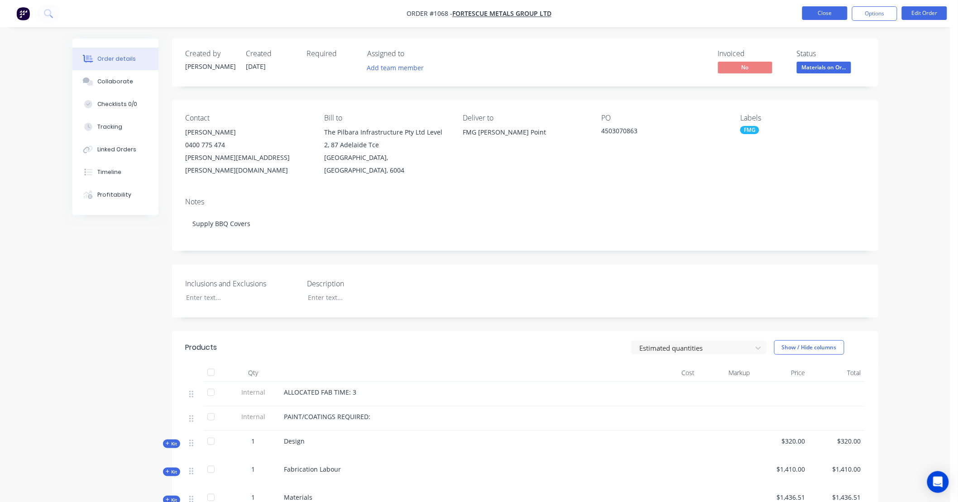
click at [807, 12] on button "Close" at bounding box center [824, 13] width 45 height 14
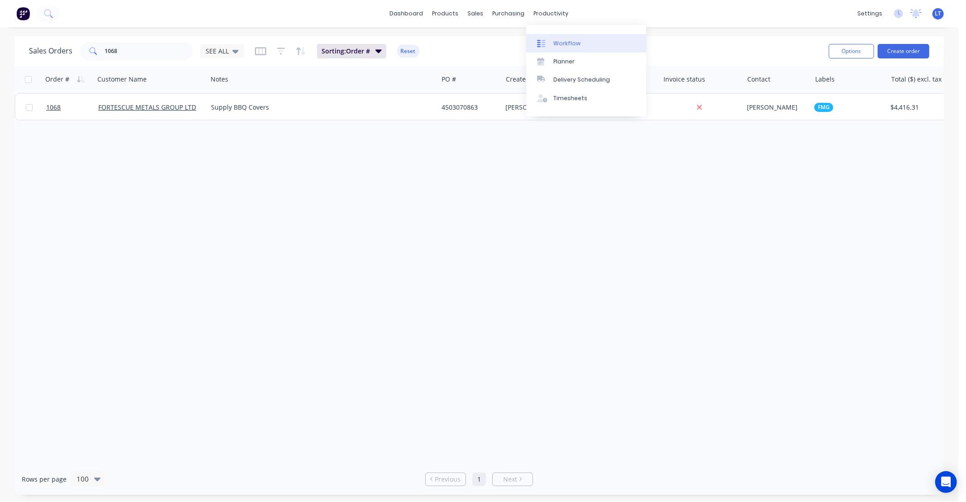
click at [558, 44] on div "Workflow" at bounding box center [566, 43] width 27 height 8
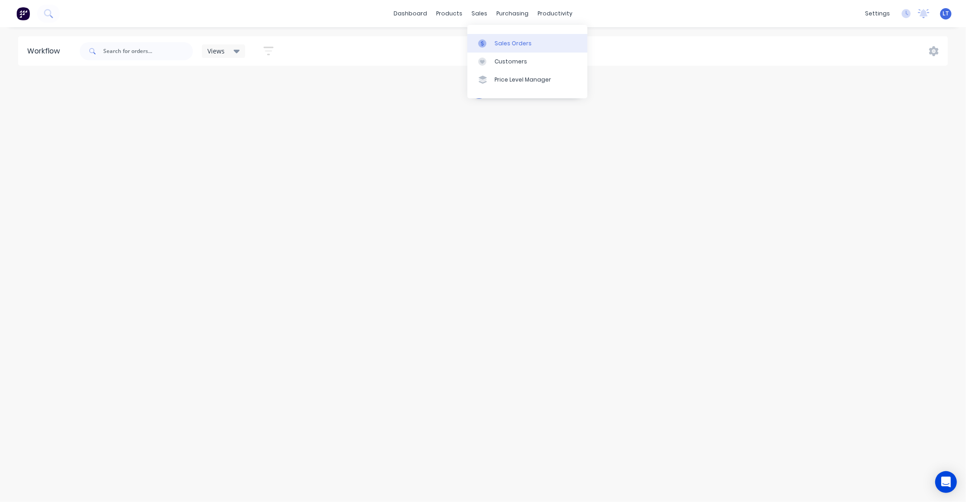
click at [492, 42] on link "Sales Orders" at bounding box center [527, 43] width 120 height 18
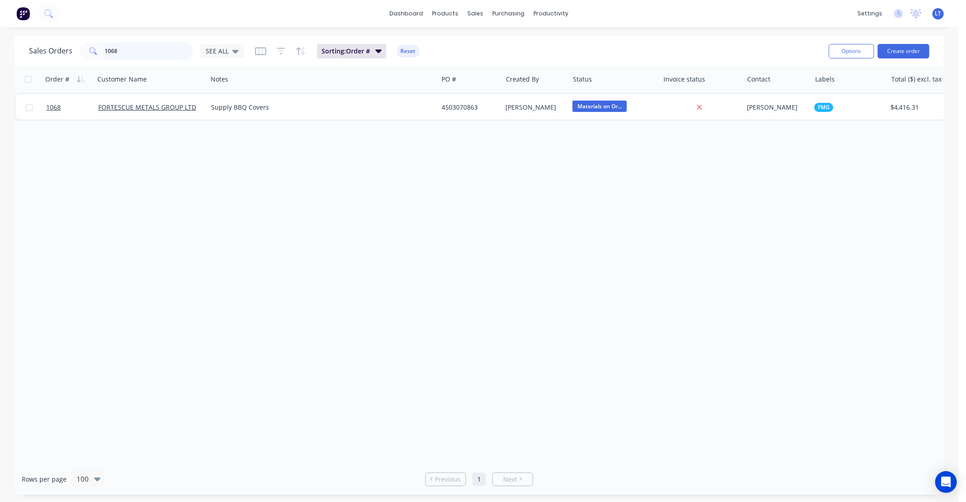
click at [153, 57] on input "1068" at bounding box center [149, 51] width 88 height 18
type input "1"
click at [234, 53] on icon at bounding box center [235, 51] width 6 height 10
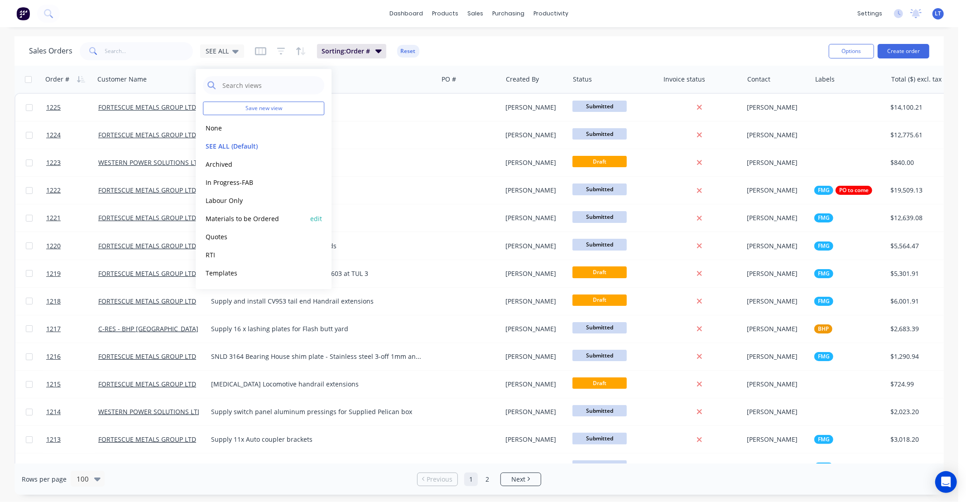
click at [267, 214] on button "Materials to be Ordered" at bounding box center [254, 218] width 103 height 10
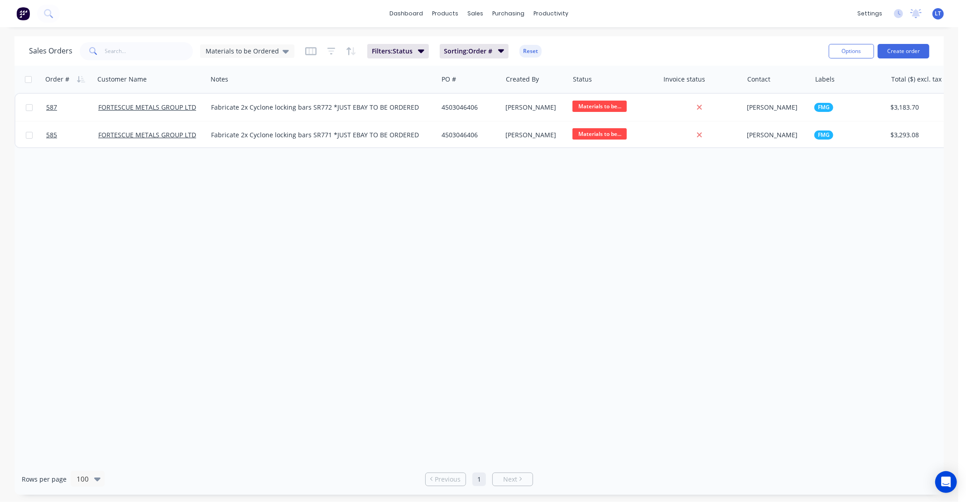
click at [476, 189] on div "Order # Customer Name Notes PO # Created By Status Invoice status Contact Label…" at bounding box center [478, 264] width 929 height 397
click at [272, 57] on div "Materials to be Ordered" at bounding box center [247, 51] width 94 height 14
click at [246, 146] on button "SEE ALL (Default)" at bounding box center [254, 146] width 103 height 10
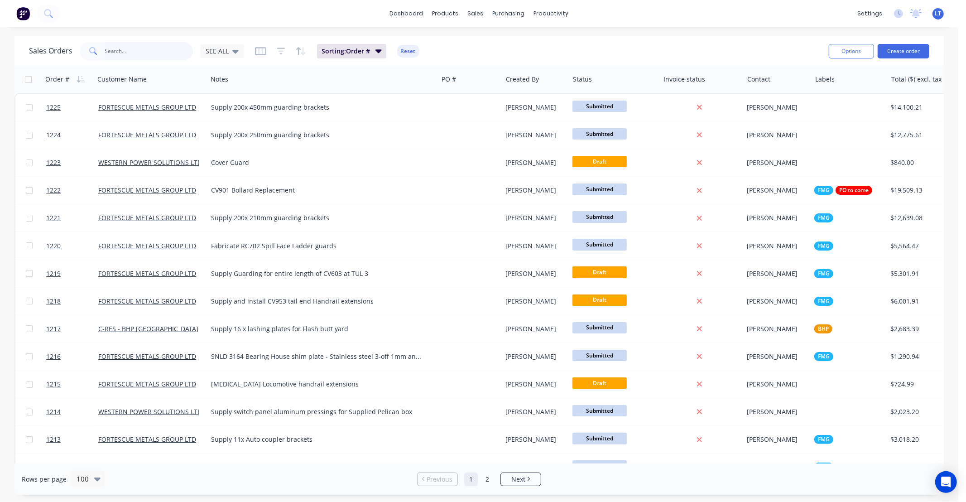
drag, startPoint x: 136, startPoint y: 54, endPoint x: 130, endPoint y: 58, distance: 6.5
click at [136, 53] on input "text" at bounding box center [149, 51] width 88 height 18
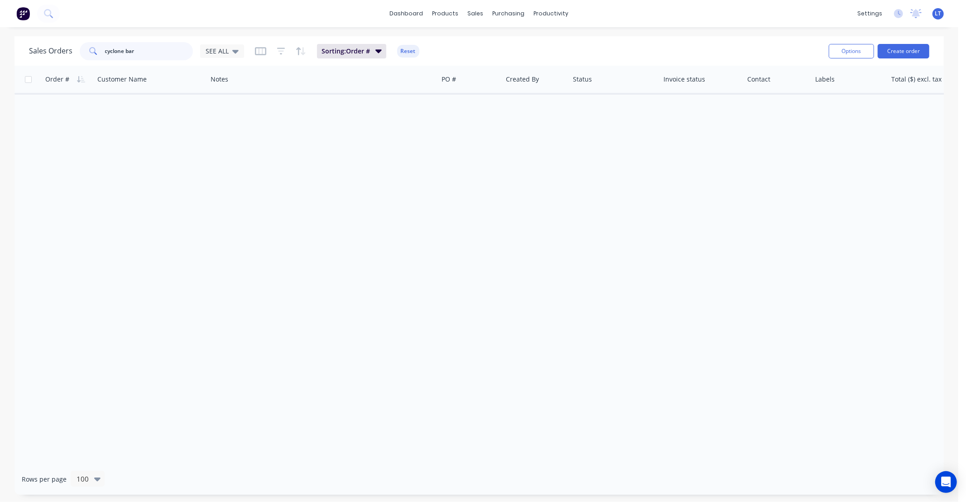
click at [136, 53] on input "cyclone bar" at bounding box center [149, 51] width 88 height 18
type input "cyclone"
click at [217, 49] on span "SEE ALL" at bounding box center [217, 51] width 23 height 10
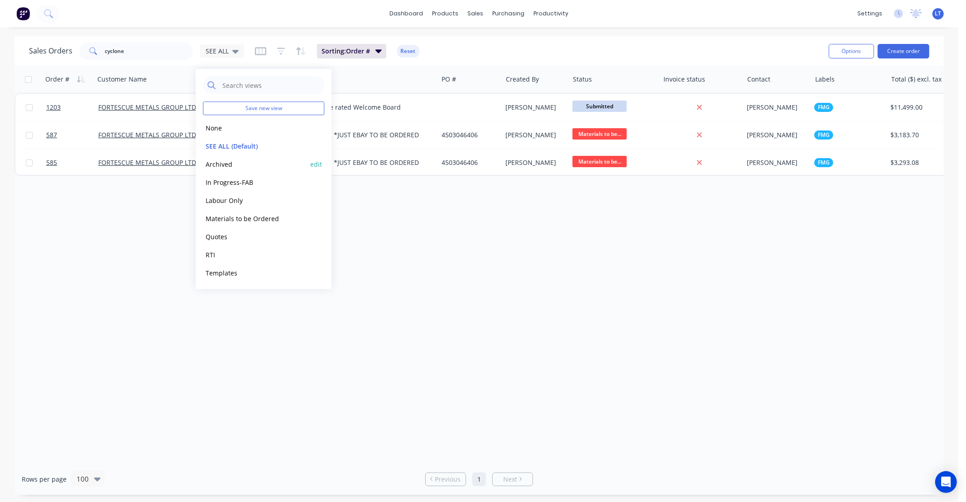
click at [232, 168] on button "Archived" at bounding box center [254, 164] width 103 height 10
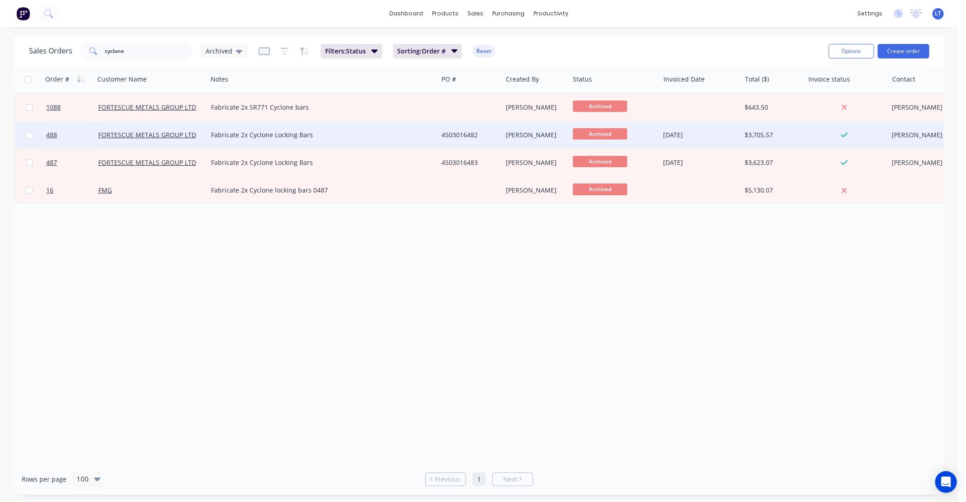
click at [295, 134] on div "Fabricate 2x Cyclone Locking Bars" at bounding box center [317, 134] width 212 height 9
click at [458, 136] on div "4503016482" at bounding box center [468, 134] width 54 height 9
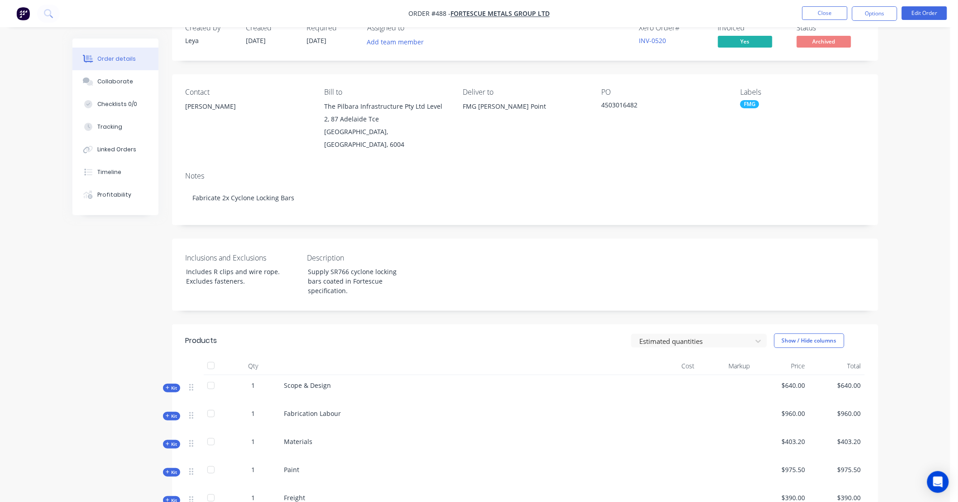
scroll to position [33, 0]
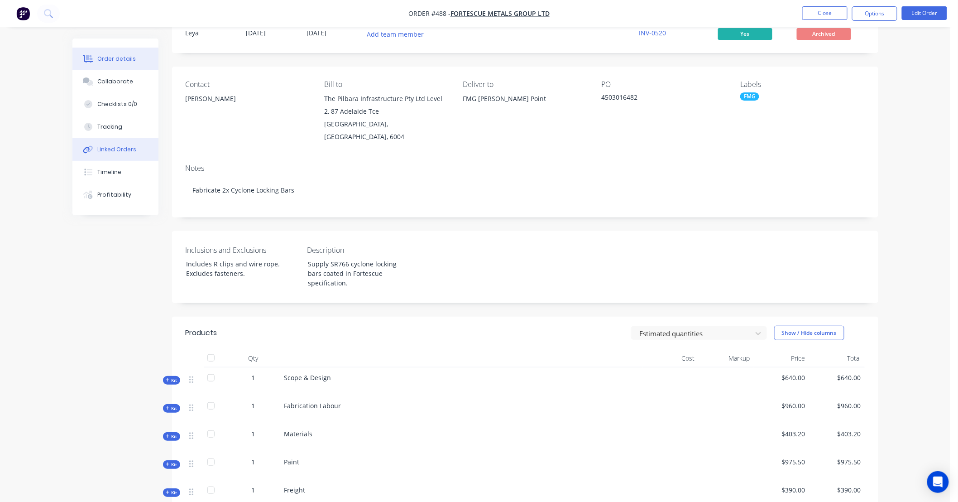
click at [114, 151] on div "Linked Orders" at bounding box center [116, 149] width 39 height 8
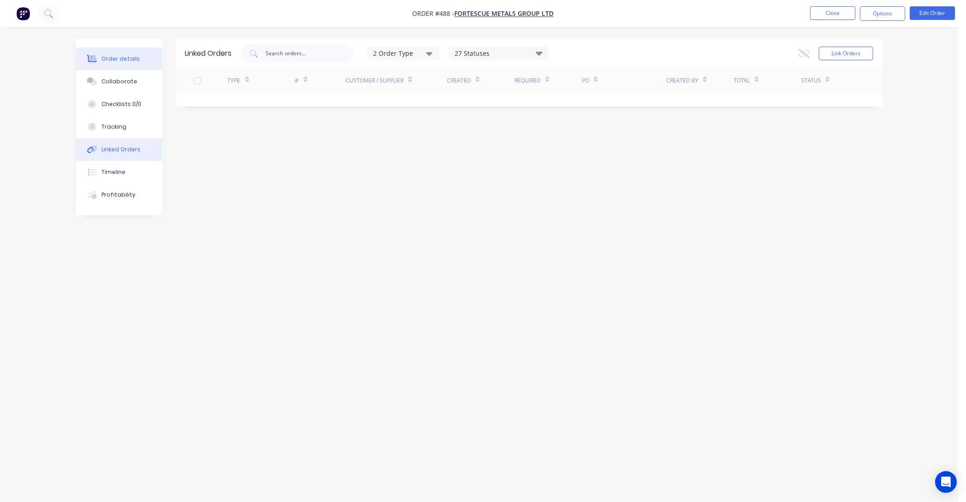
click at [130, 60] on div "Order details" at bounding box center [120, 59] width 38 height 8
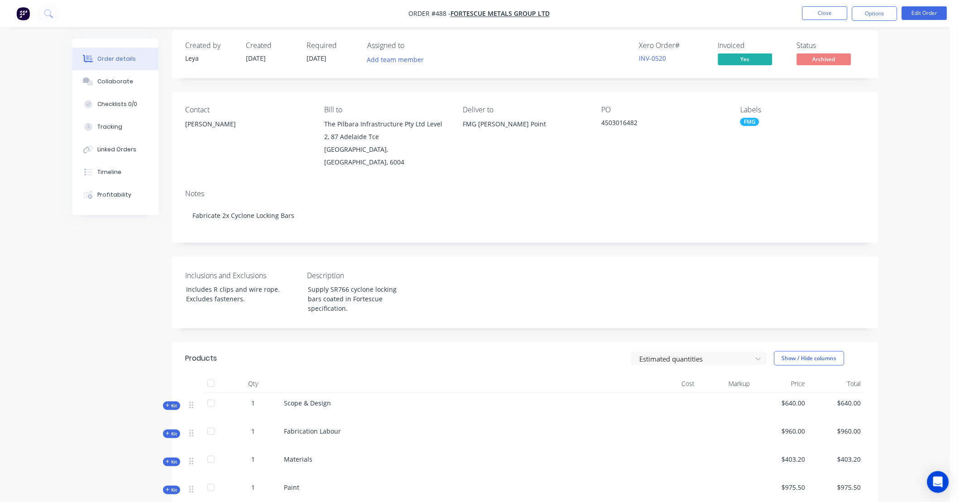
scroll to position [16, 0]
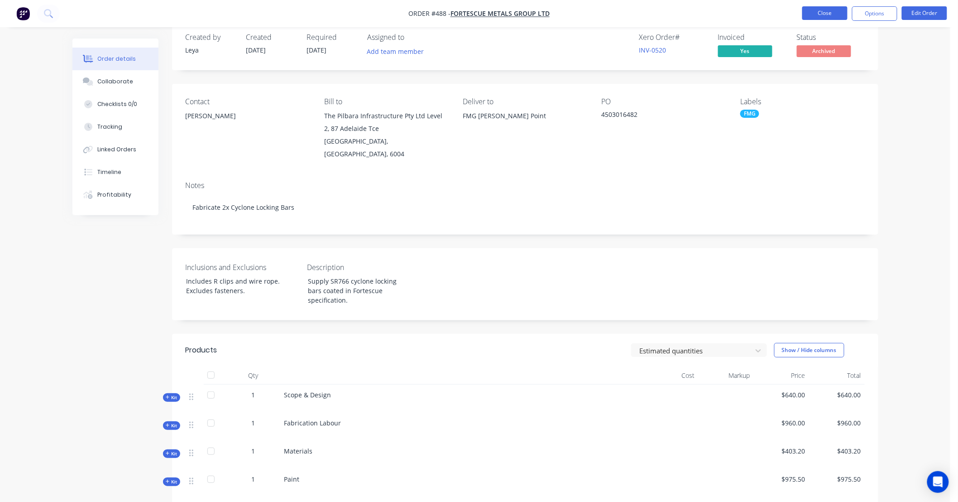
click at [806, 14] on button "Close" at bounding box center [824, 13] width 45 height 14
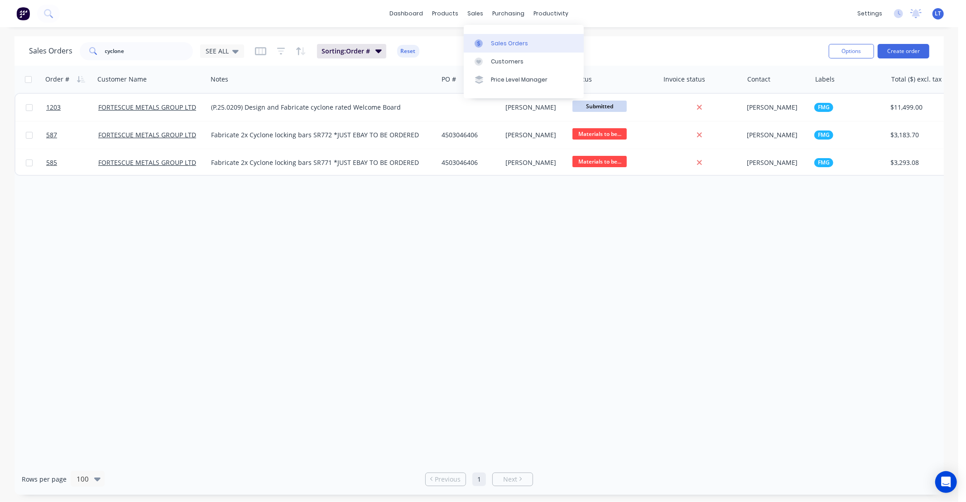
drag, startPoint x: 485, startPoint y: 35, endPoint x: 481, endPoint y: 38, distance: 5.1
click at [485, 35] on link "Sales Orders" at bounding box center [524, 43] width 120 height 18
drag, startPoint x: 171, startPoint y: 47, endPoint x: -47, endPoint y: 34, distance: 218.1
click at [0, 34] on html "dashboard products sales purchasing productivity dashboard products Product Cat…" at bounding box center [483, 251] width 966 height 502
type input "1150"
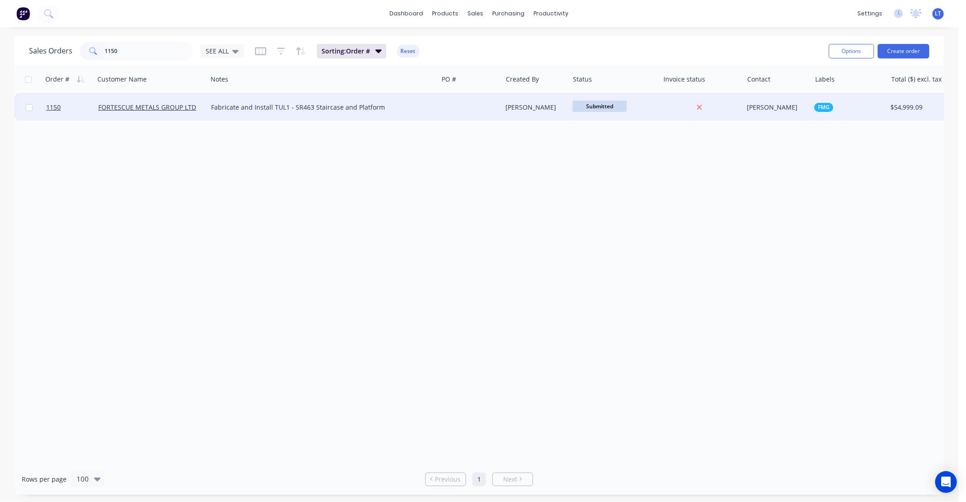
click at [518, 107] on div "[PERSON_NAME]" at bounding box center [534, 107] width 57 height 9
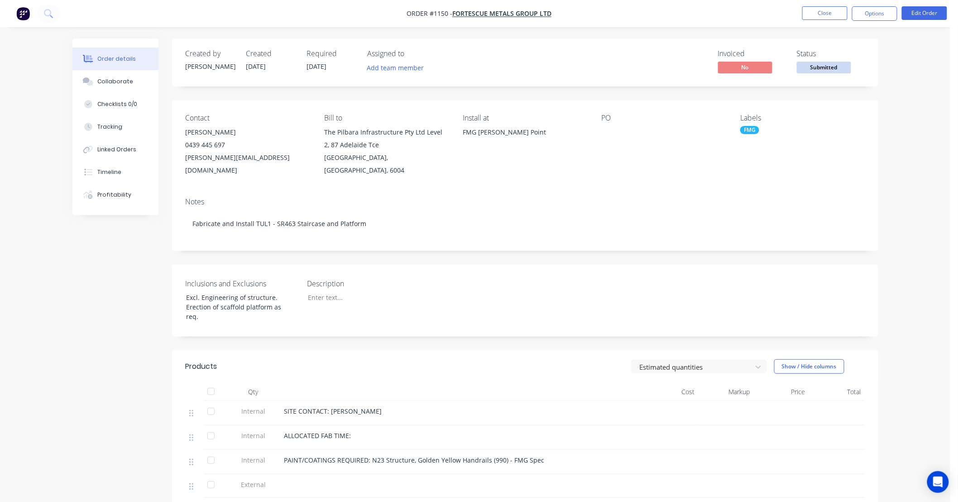
click at [818, 67] on span "Submitted" at bounding box center [824, 67] width 54 height 11
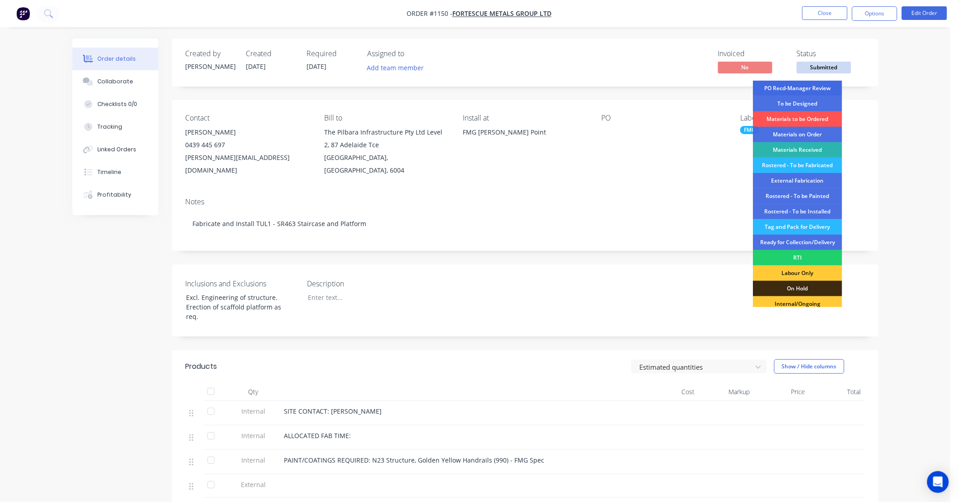
click at [820, 88] on div "PO Recd-Manager Review" at bounding box center [797, 88] width 89 height 15
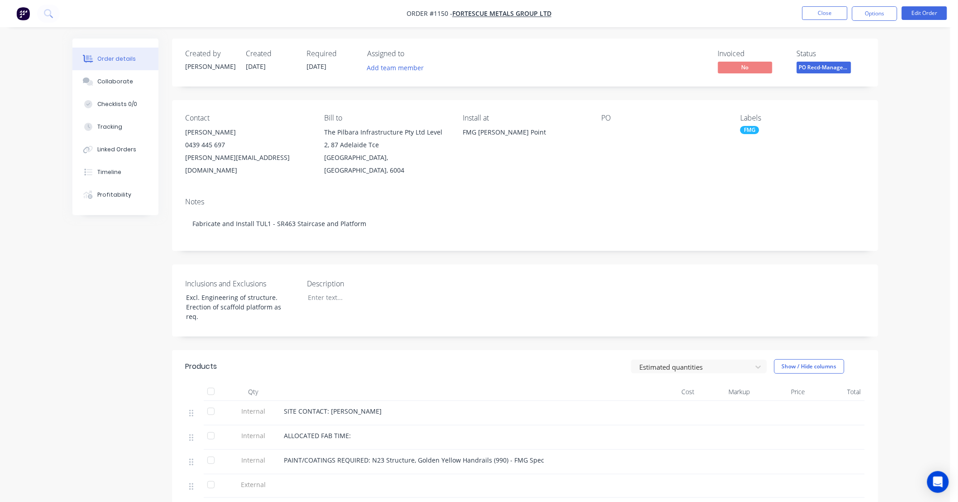
click at [612, 132] on div at bounding box center [658, 132] width 113 height 13
click at [909, 12] on button "Edit Order" at bounding box center [924, 13] width 45 height 14
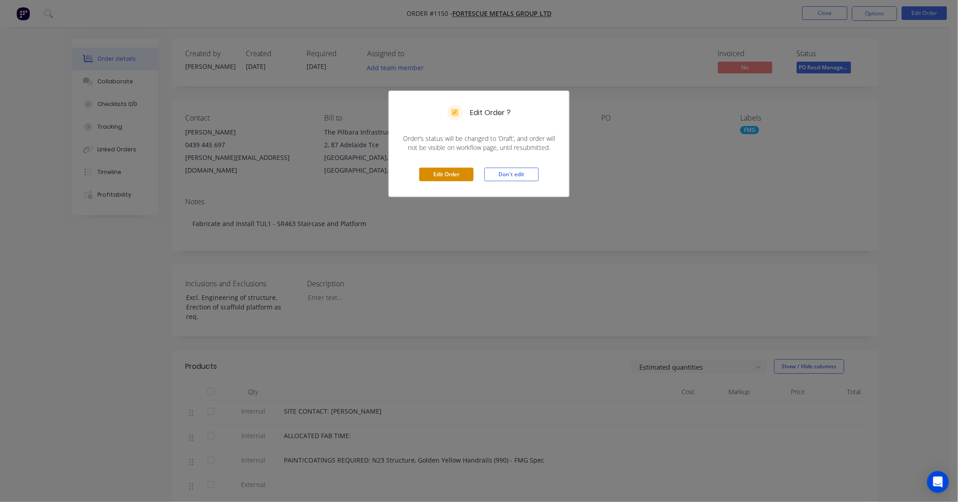
click at [438, 176] on button "Edit Order" at bounding box center [446, 174] width 54 height 14
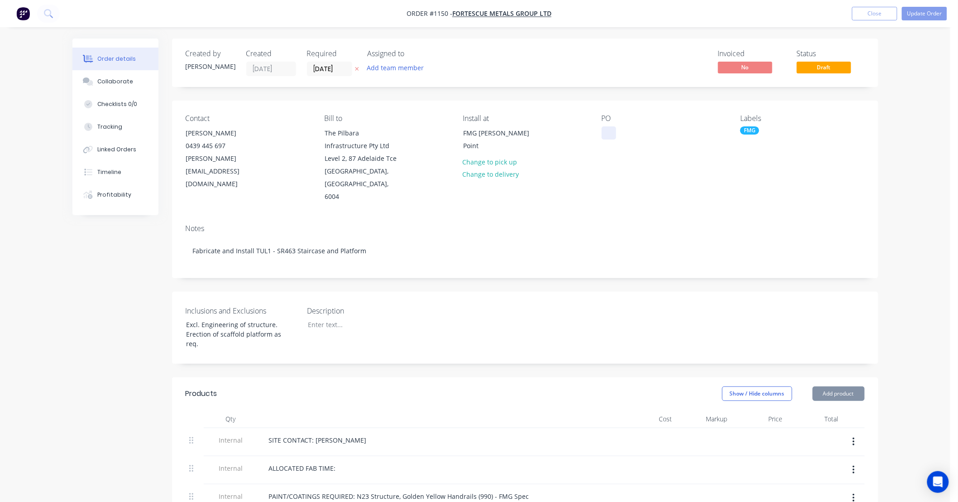
click at [609, 130] on div at bounding box center [609, 132] width 14 height 13
click at [111, 85] on div "Collaborate" at bounding box center [115, 81] width 36 height 8
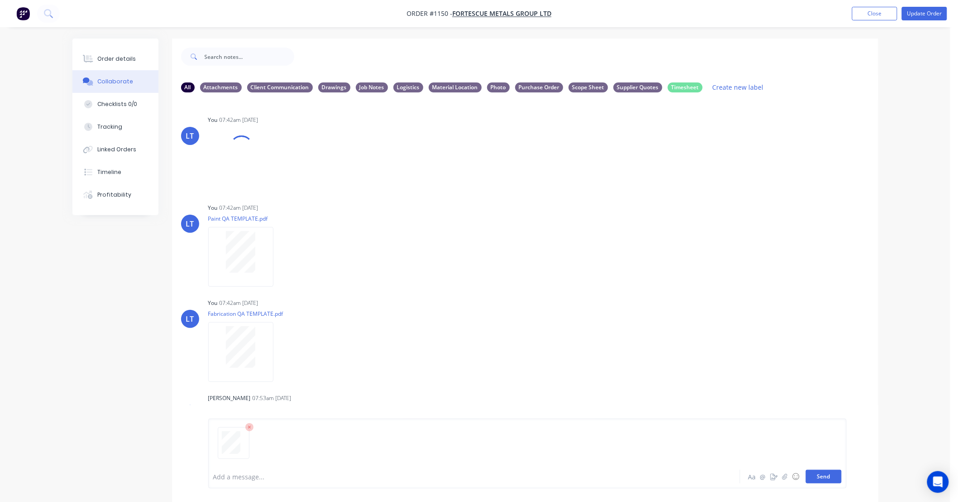
click at [831, 478] on button "Send" at bounding box center [824, 476] width 36 height 14
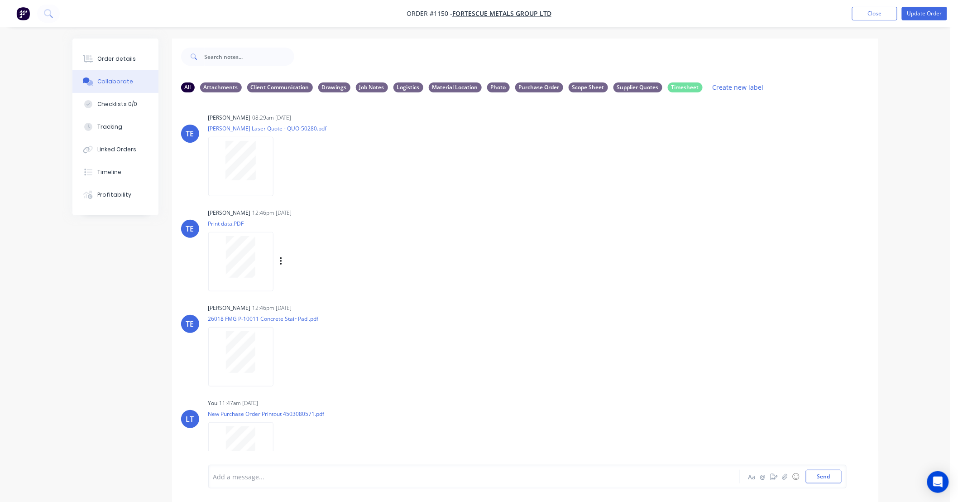
scroll to position [1210, 0]
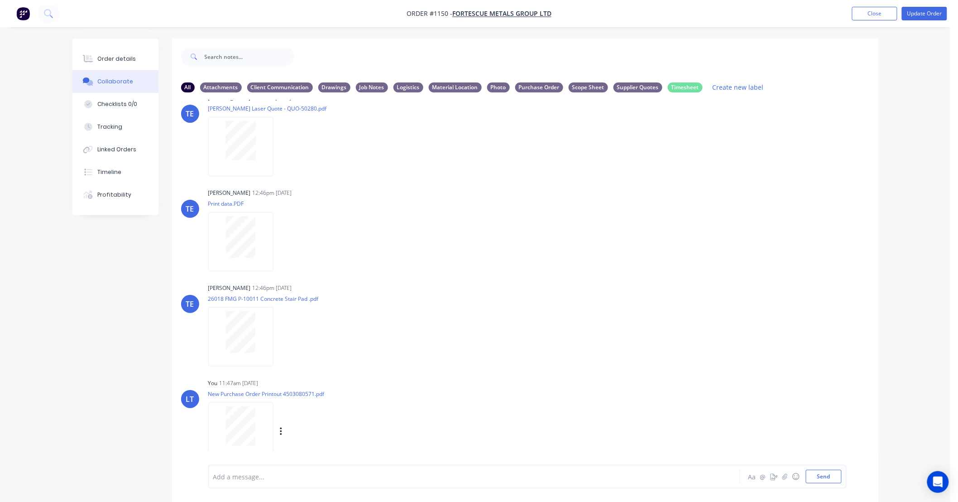
click at [278, 431] on div "Labels Download Delete" at bounding box center [328, 431] width 102 height 13
click at [283, 431] on div "Labels Download Delete" at bounding box center [328, 431] width 102 height 13
click at [282, 432] on icon "button" at bounding box center [281, 431] width 3 height 10
click at [305, 414] on button "Labels" at bounding box center [340, 412] width 102 height 20
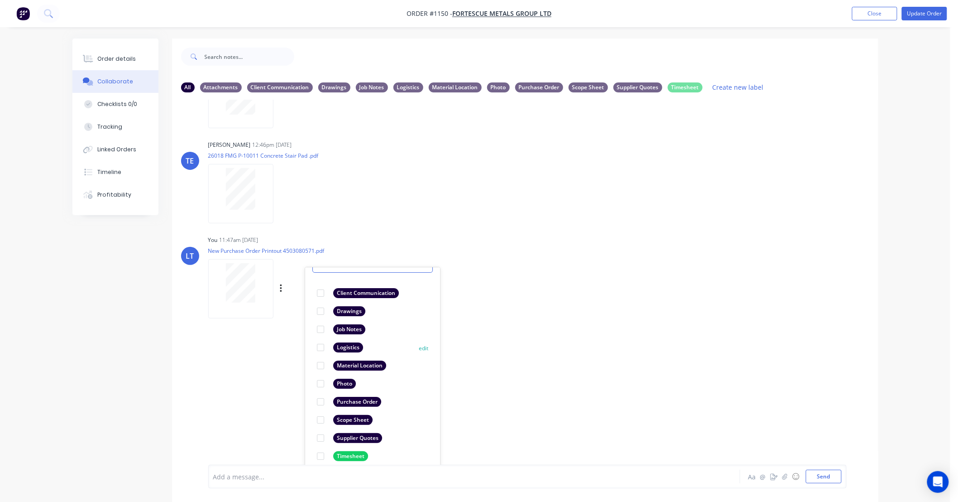
scroll to position [52, 0]
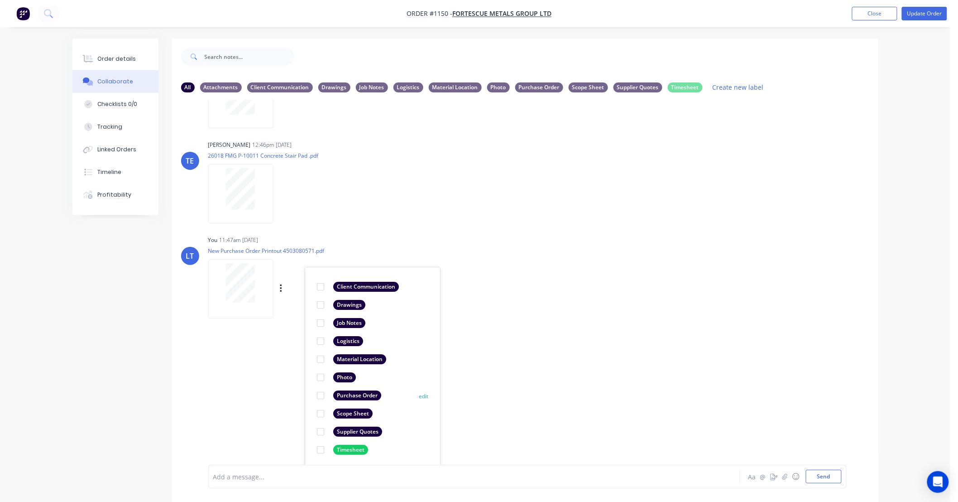
click at [319, 395] on div at bounding box center [320, 395] width 18 height 18
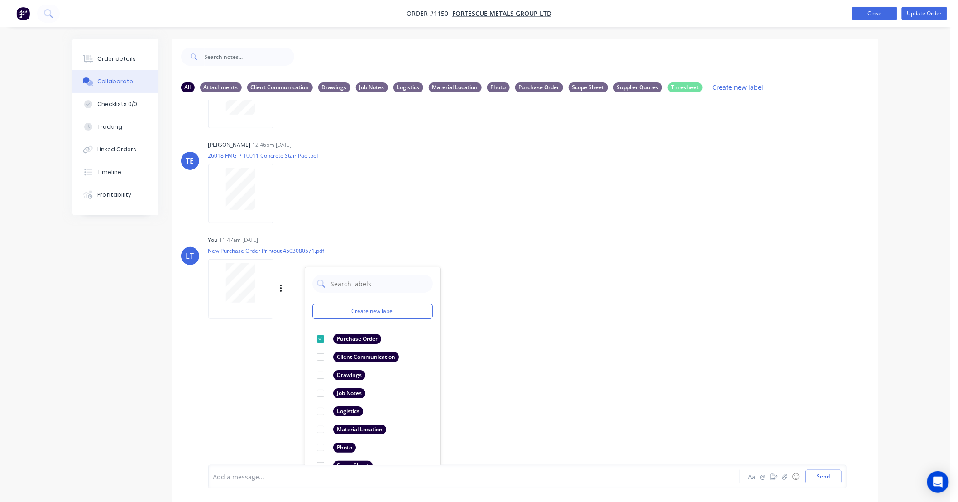
click at [862, 12] on button "Close" at bounding box center [874, 14] width 45 height 14
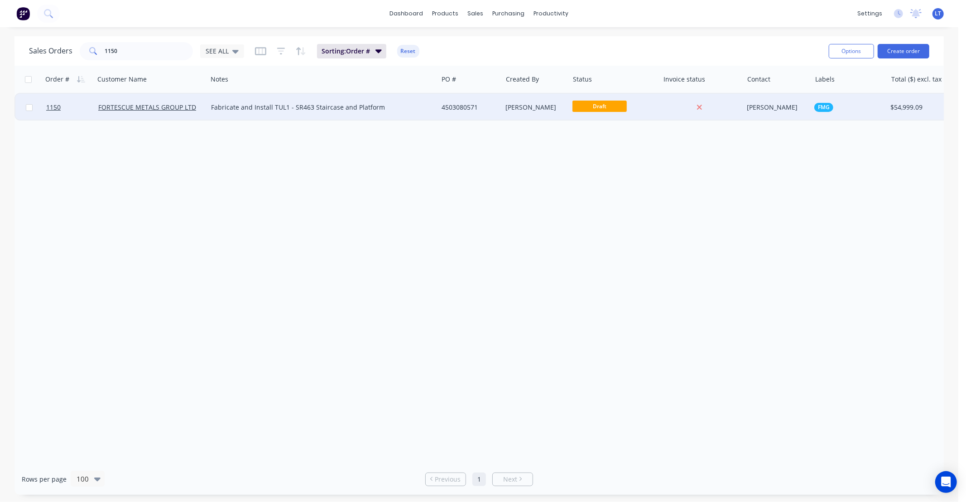
click at [564, 105] on div "[PERSON_NAME]" at bounding box center [536, 107] width 60 height 9
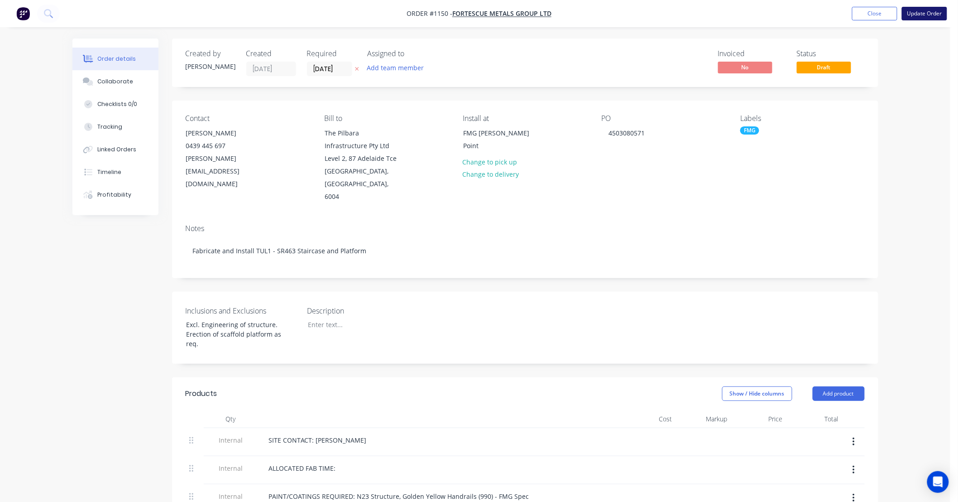
click at [922, 15] on button "Update Order" at bounding box center [924, 14] width 45 height 14
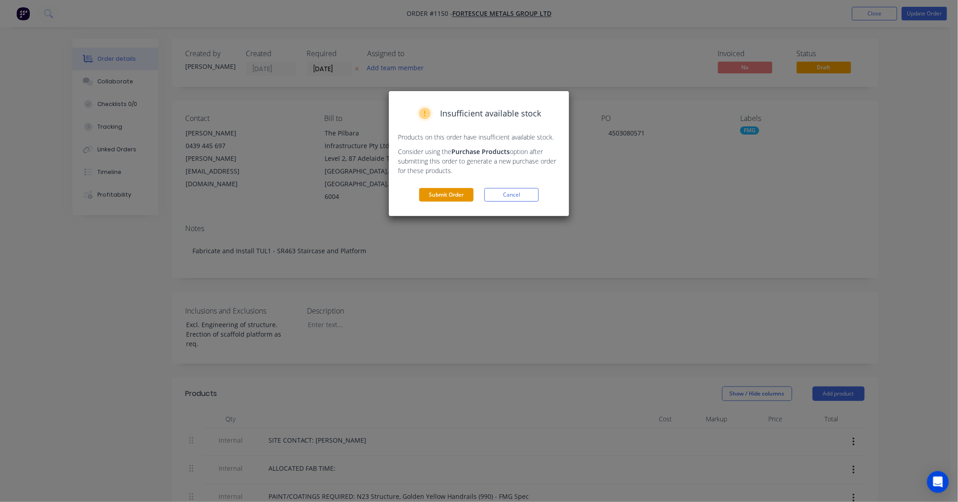
click at [447, 196] on button "Submit Order" at bounding box center [446, 195] width 54 height 14
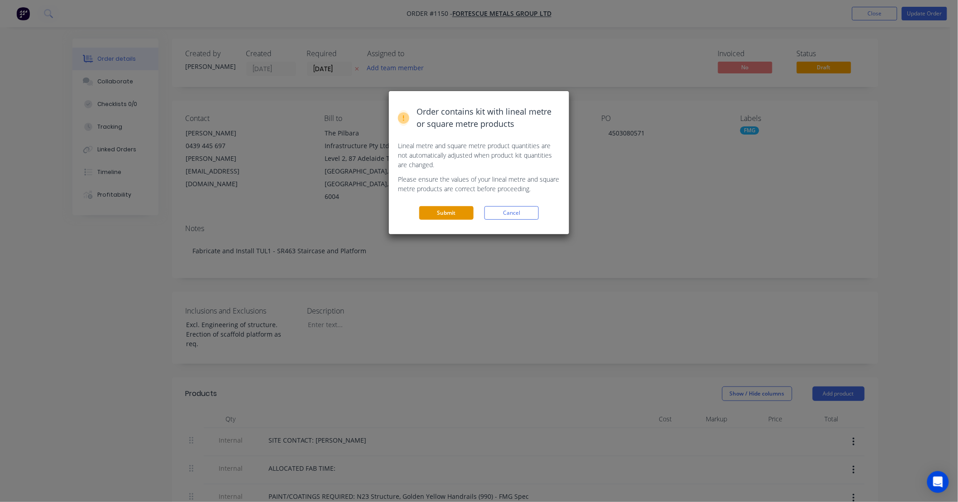
click at [451, 211] on button "Submit" at bounding box center [446, 213] width 54 height 14
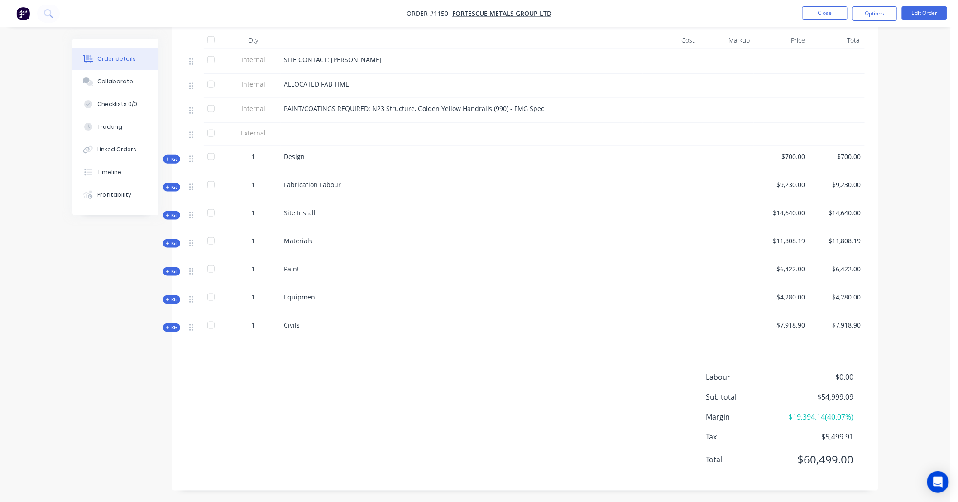
scroll to position [353, 0]
click at [170, 238] on span "Kit" at bounding box center [172, 241] width 12 height 7
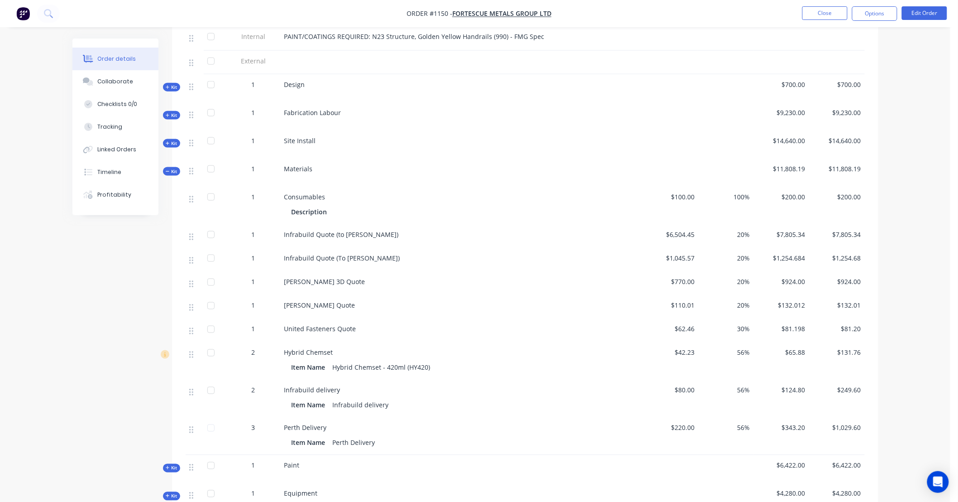
scroll to position [437, 0]
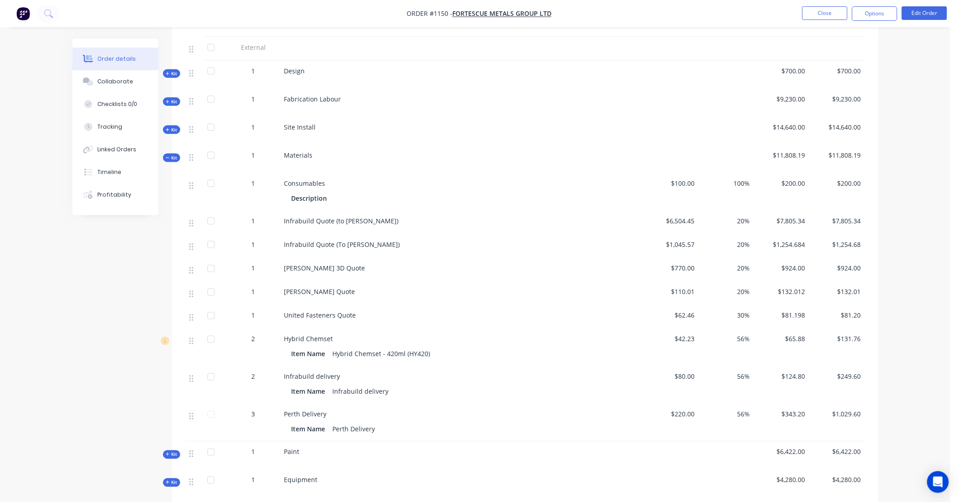
click at [127, 287] on div "Created by [PERSON_NAME] Created [DATE] Required [DATE] Assigned to Add team me…" at bounding box center [475, 144] width 806 height 1085
drag, startPoint x: 124, startPoint y: 286, endPoint x: 75, endPoint y: 278, distance: 50.0
drag, startPoint x: 75, startPoint y: 278, endPoint x: 53, endPoint y: 268, distance: 24.1
click at [53, 268] on div "Order details Collaborate Checklists 0/0 Tracking Linked Orders Timeline Profit…" at bounding box center [475, 125] width 950 height 1124
click at [105, 271] on div "Created by [PERSON_NAME] Created [DATE] Required [DATE] Assigned to Add team me…" at bounding box center [475, 144] width 806 height 1085
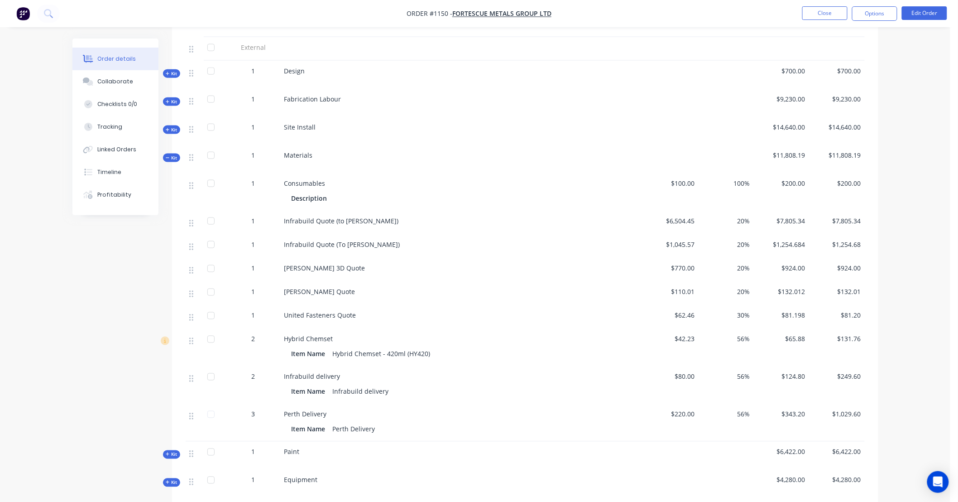
drag, startPoint x: 102, startPoint y: 271, endPoint x: 102, endPoint y: 261, distance: 9.5
click at [81, 268] on div "Created by [PERSON_NAME] Created [DATE] Required [DATE] Assigned to Add team me…" at bounding box center [475, 144] width 806 height 1085
click at [124, 260] on div "Created by [PERSON_NAME] Created [DATE] Required [DATE] Assigned to Add team me…" at bounding box center [475, 144] width 806 height 1085
drag, startPoint x: 124, startPoint y: 260, endPoint x: 111, endPoint y: 252, distance: 14.7
click at [101, 258] on div "Created by [PERSON_NAME] Created [DATE] Required [DATE] Assigned to Add team me…" at bounding box center [475, 144] width 806 height 1085
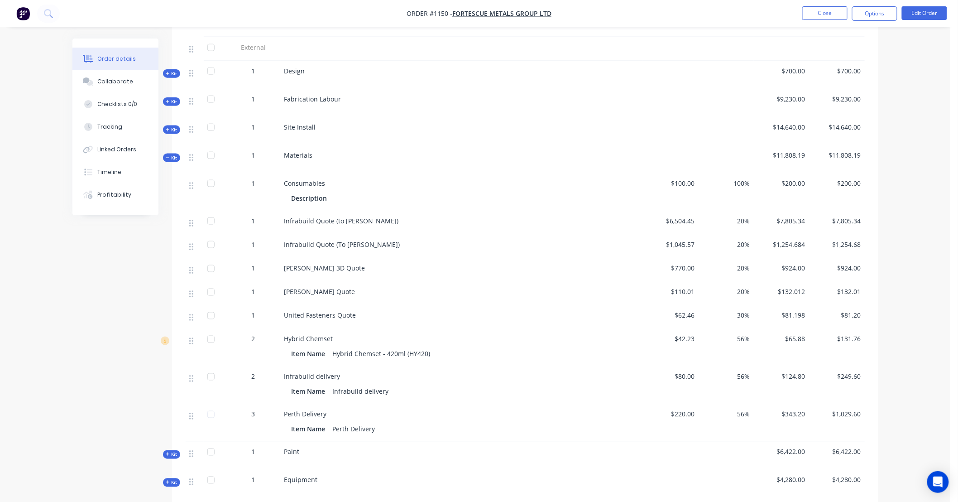
drag, startPoint x: 121, startPoint y: 249, endPoint x: 100, endPoint y: 246, distance: 22.0
click at [100, 246] on div "Created by [PERSON_NAME] Created [DATE] Required [DATE] Assigned to Add team me…" at bounding box center [475, 144] width 806 height 1085
click at [121, 333] on div "Created by [PERSON_NAME] Created [DATE] Required [DATE] Assigned to Add team me…" at bounding box center [475, 144] width 806 height 1085
drag, startPoint x: 121, startPoint y: 333, endPoint x: 95, endPoint y: 329, distance: 26.1
click at [93, 334] on div "Created by [PERSON_NAME] Created [DATE] Required [DATE] Assigned to Add team me…" at bounding box center [475, 144] width 806 height 1085
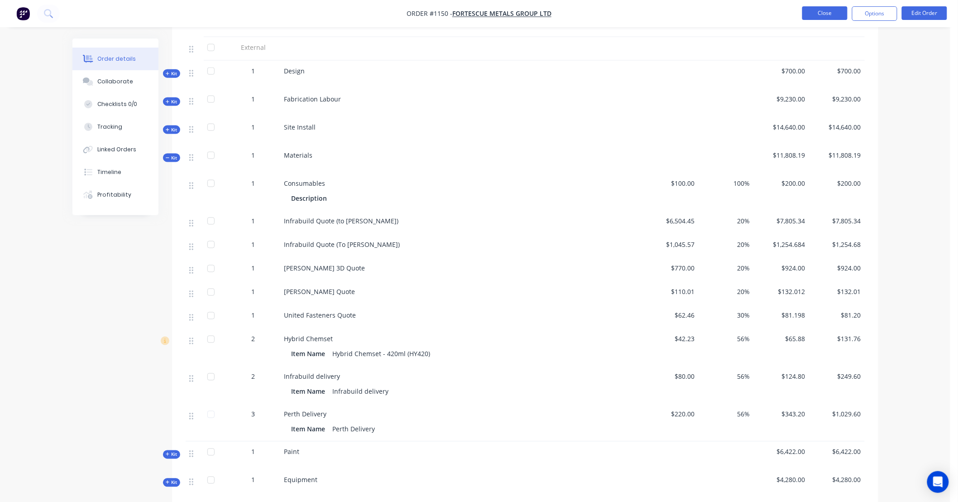
click at [822, 17] on button "Close" at bounding box center [824, 13] width 45 height 14
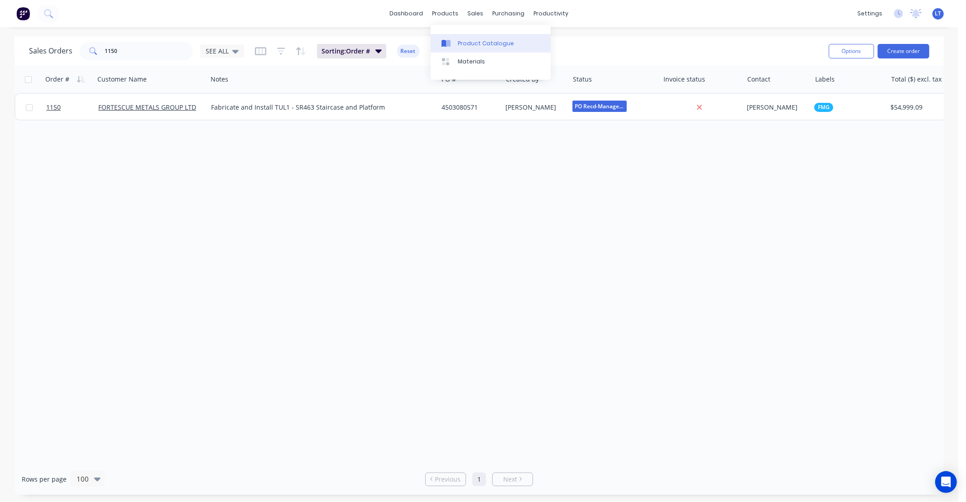
click at [459, 42] on div "Product Catalogue" at bounding box center [486, 43] width 56 height 8
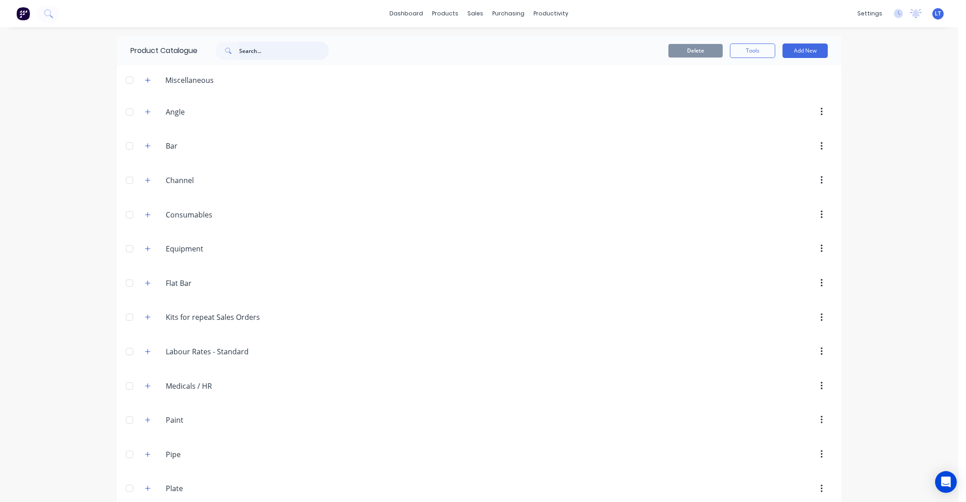
click at [277, 51] on input "text" at bounding box center [284, 51] width 90 height 18
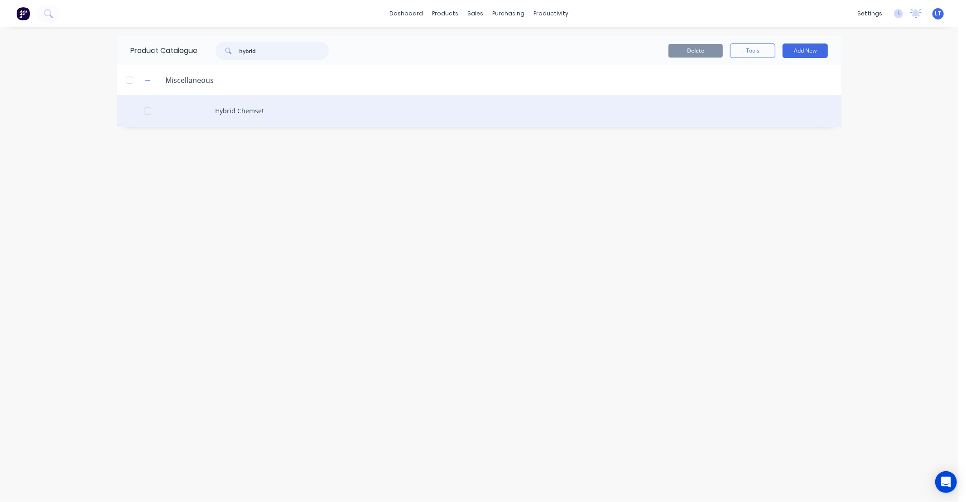
type input "hybrid"
click at [249, 117] on div "Hybrid Chemset" at bounding box center [479, 111] width 724 height 32
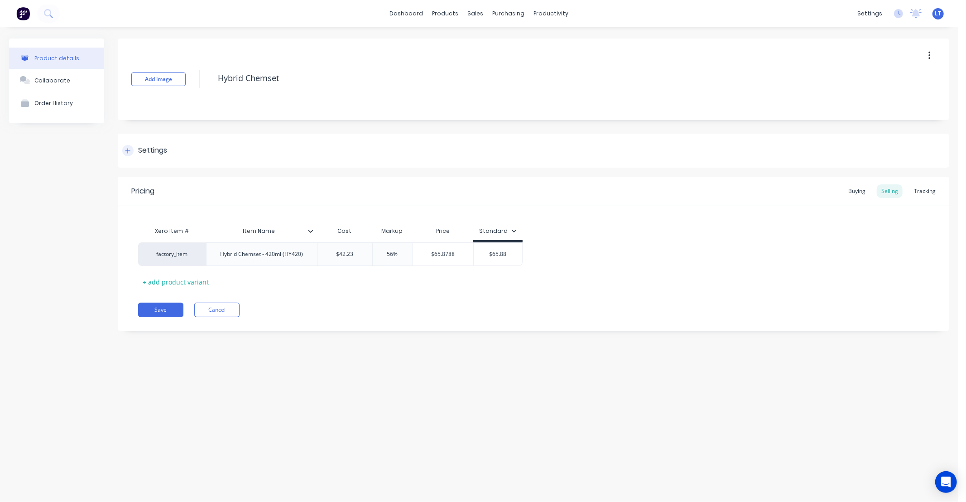
click at [128, 147] on div at bounding box center [127, 150] width 11 height 11
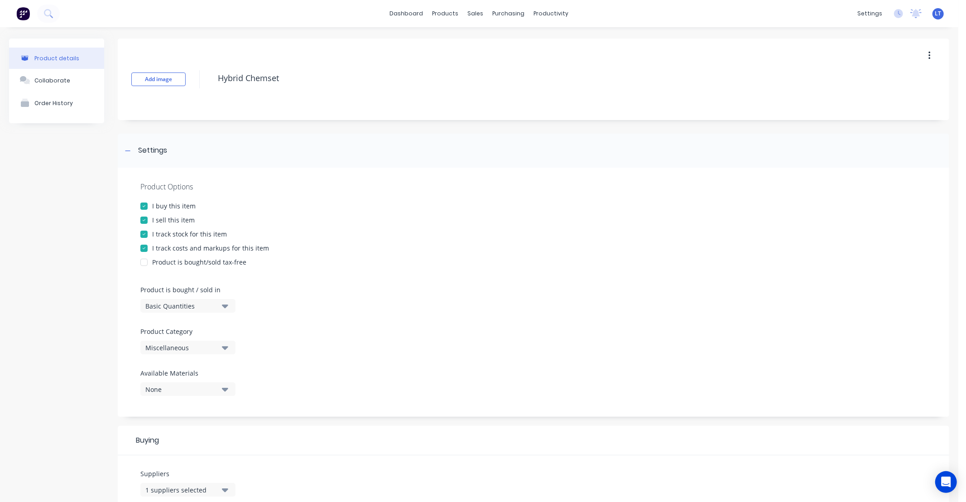
click at [142, 232] on div at bounding box center [144, 234] width 18 height 18
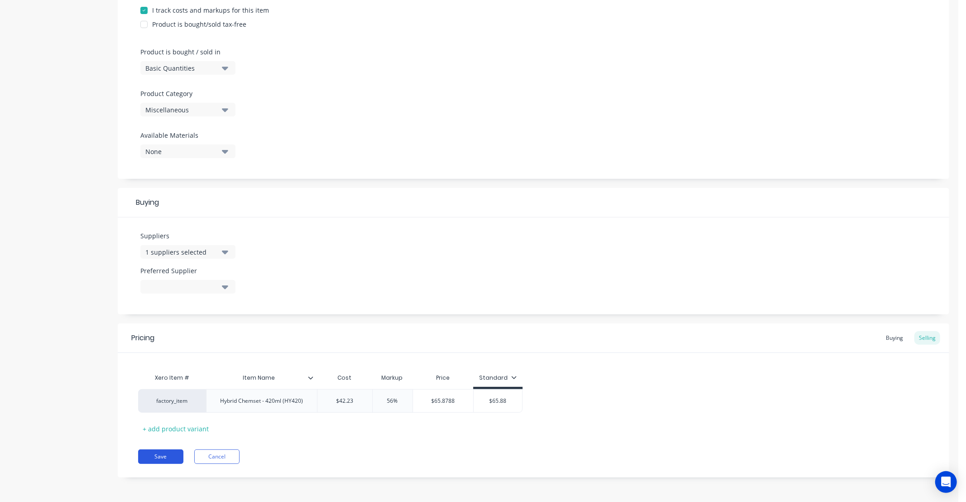
click at [170, 456] on button "Save" at bounding box center [160, 456] width 45 height 14
type textarea "x"
